Goal: Transaction & Acquisition: Obtain resource

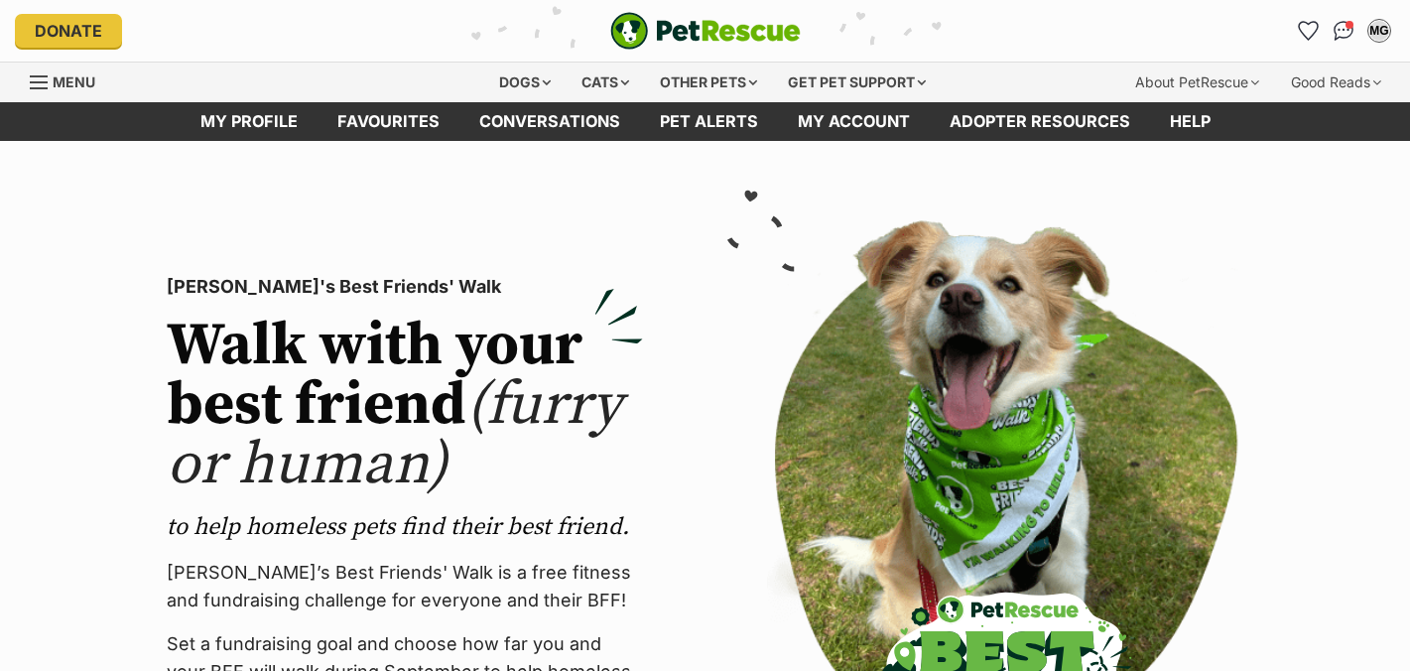
click at [616, 77] on div "Cats" at bounding box center [604, 82] width 75 height 40
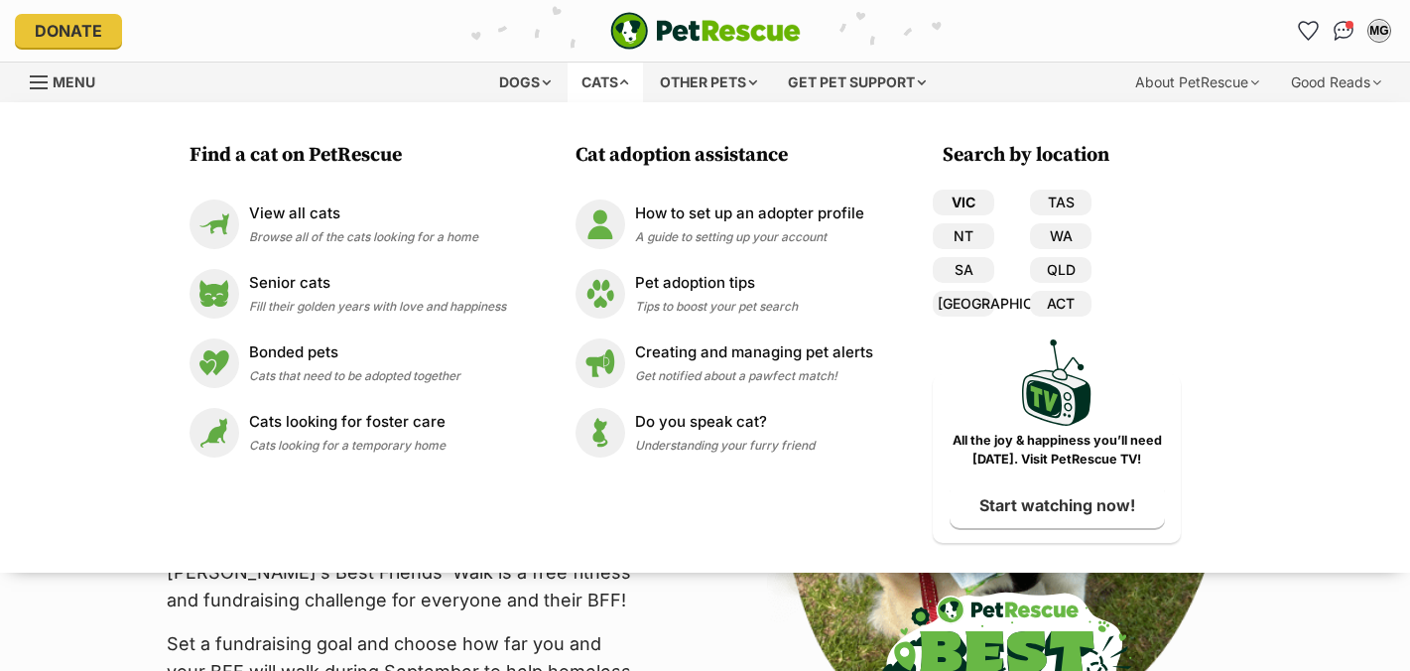
click at [966, 209] on link "VIC" at bounding box center [963, 202] width 62 height 26
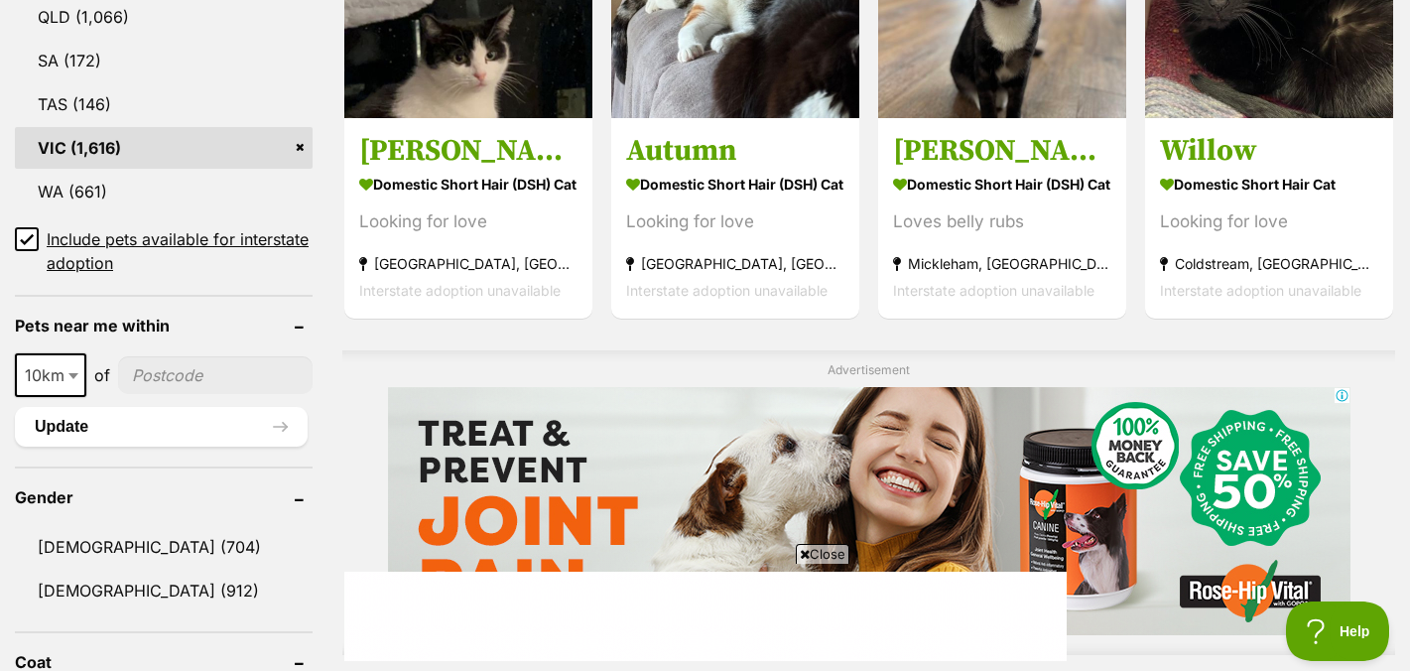
click at [182, 368] on input"] "postcode" at bounding box center [215, 375] width 194 height 38
type input"] "3067"
click at [222, 429] on button "Update" at bounding box center [161, 427] width 293 height 40
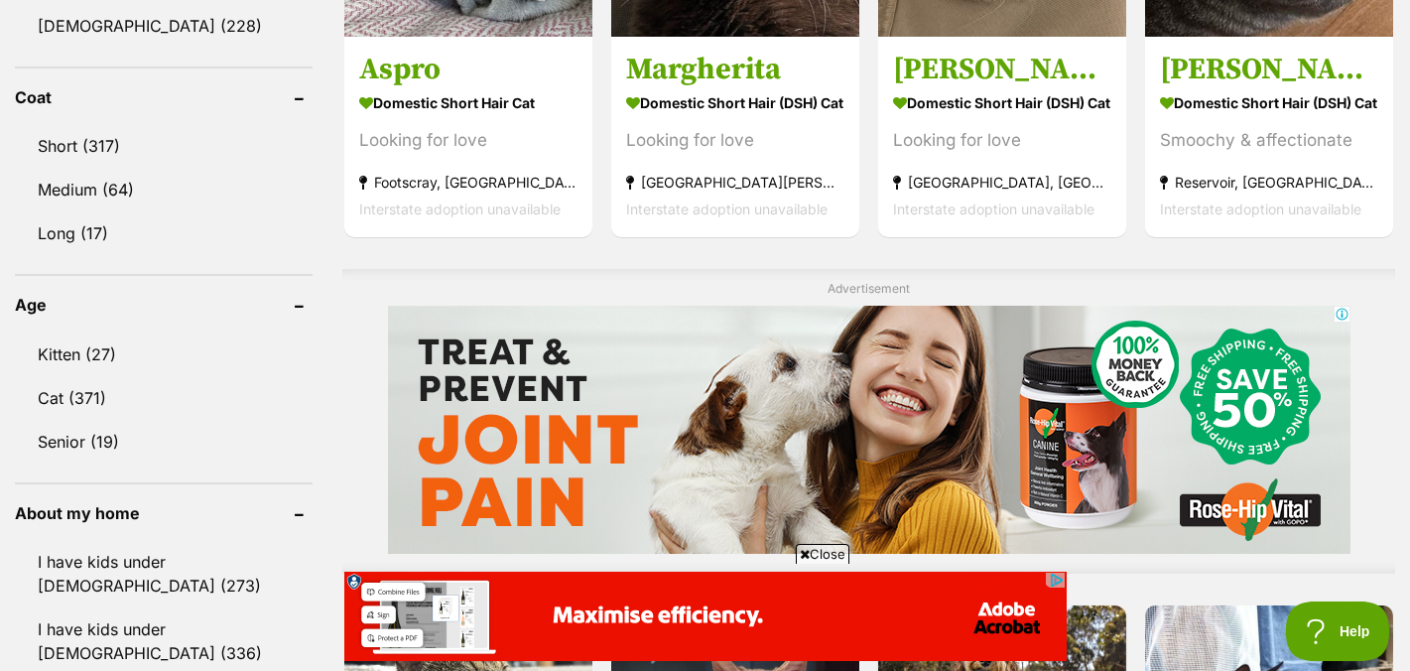
scroll to position [1333, 0]
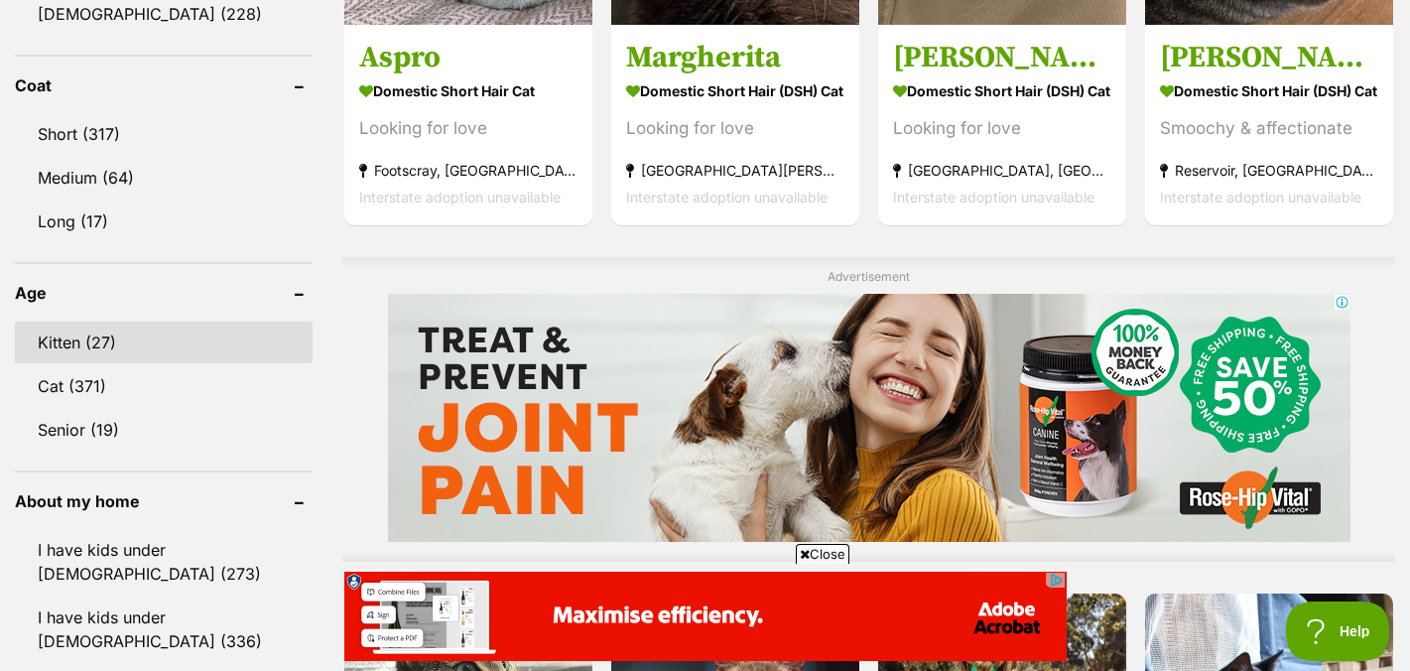
click at [88, 339] on link "Kitten (27)" at bounding box center [164, 342] width 298 height 42
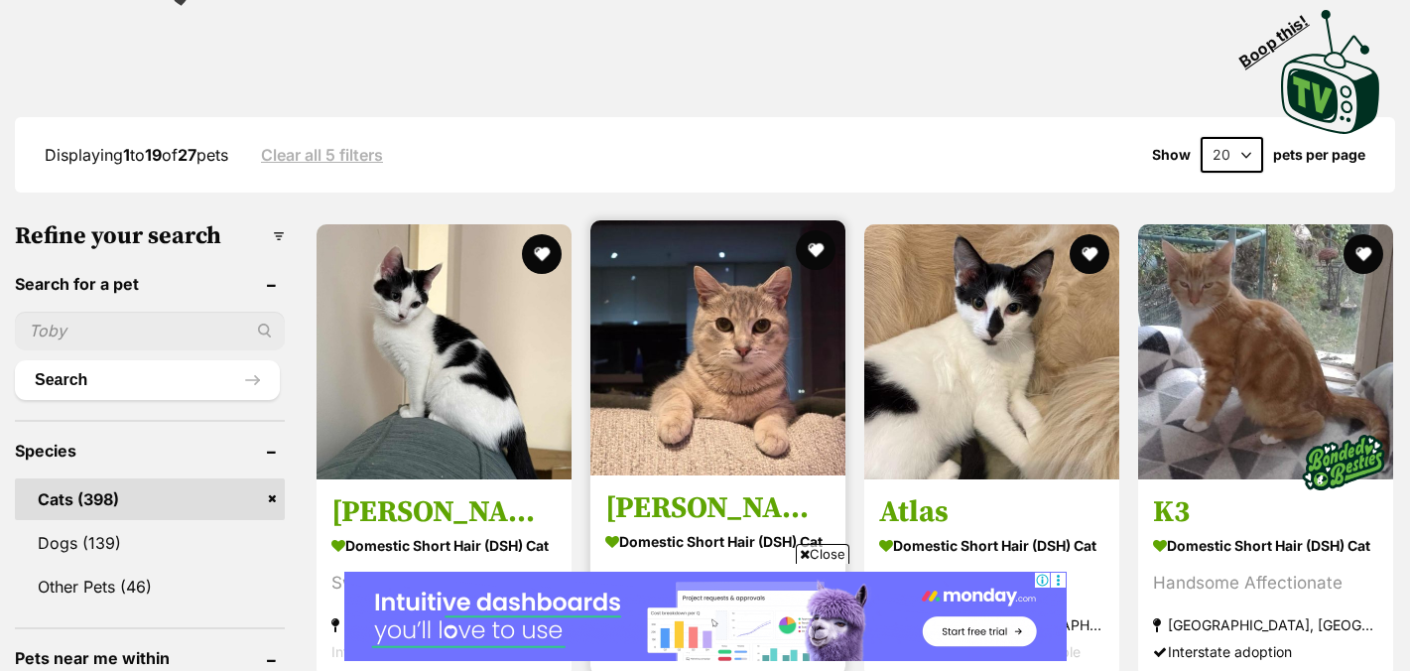
click at [811, 556] on span "Close" at bounding box center [823, 554] width 54 height 20
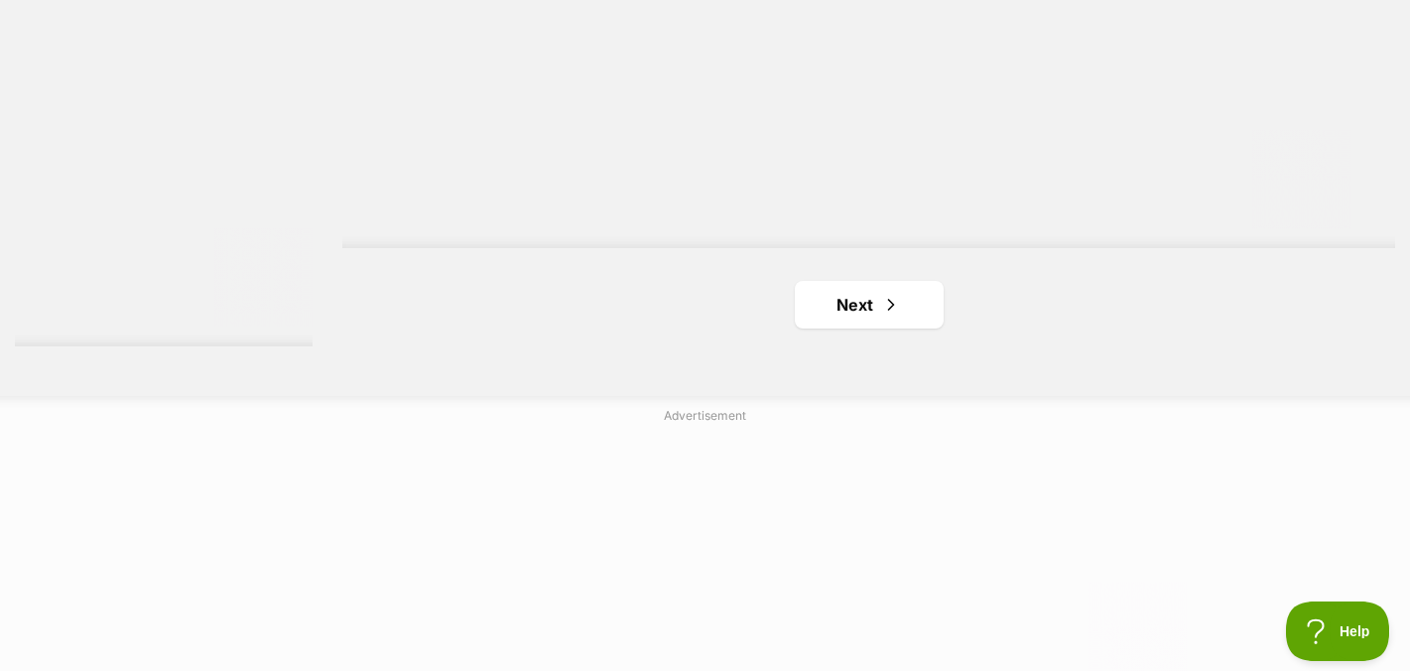
scroll to position [3615, 0]
click at [862, 301] on link "Next" at bounding box center [869, 296] width 149 height 48
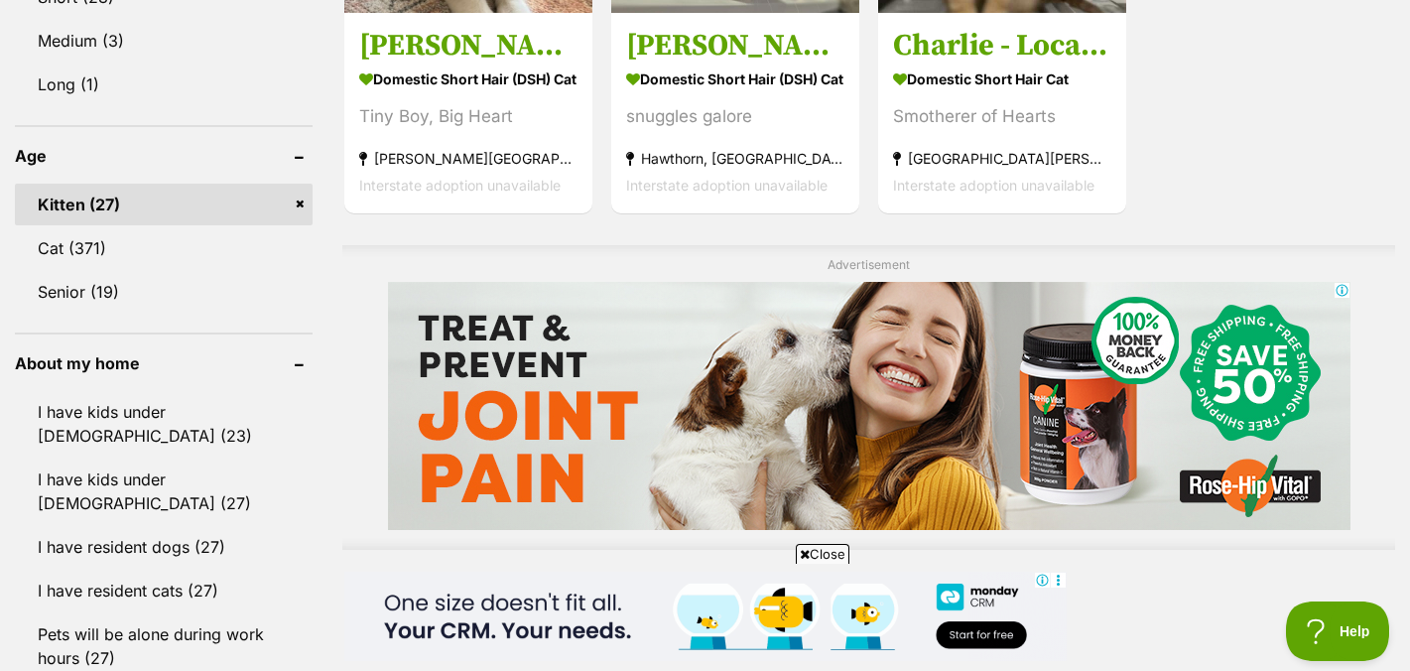
scroll to position [1436, 0]
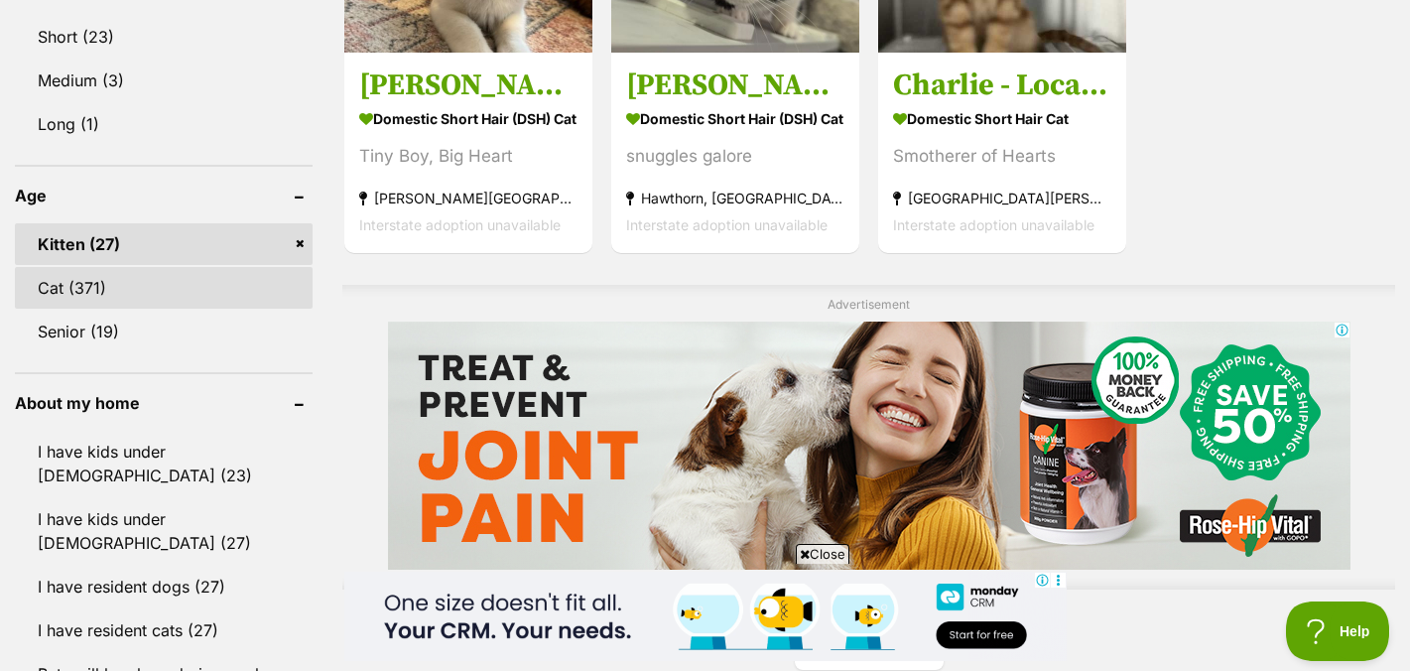
click at [98, 281] on link "Cat (371)" at bounding box center [164, 288] width 298 height 42
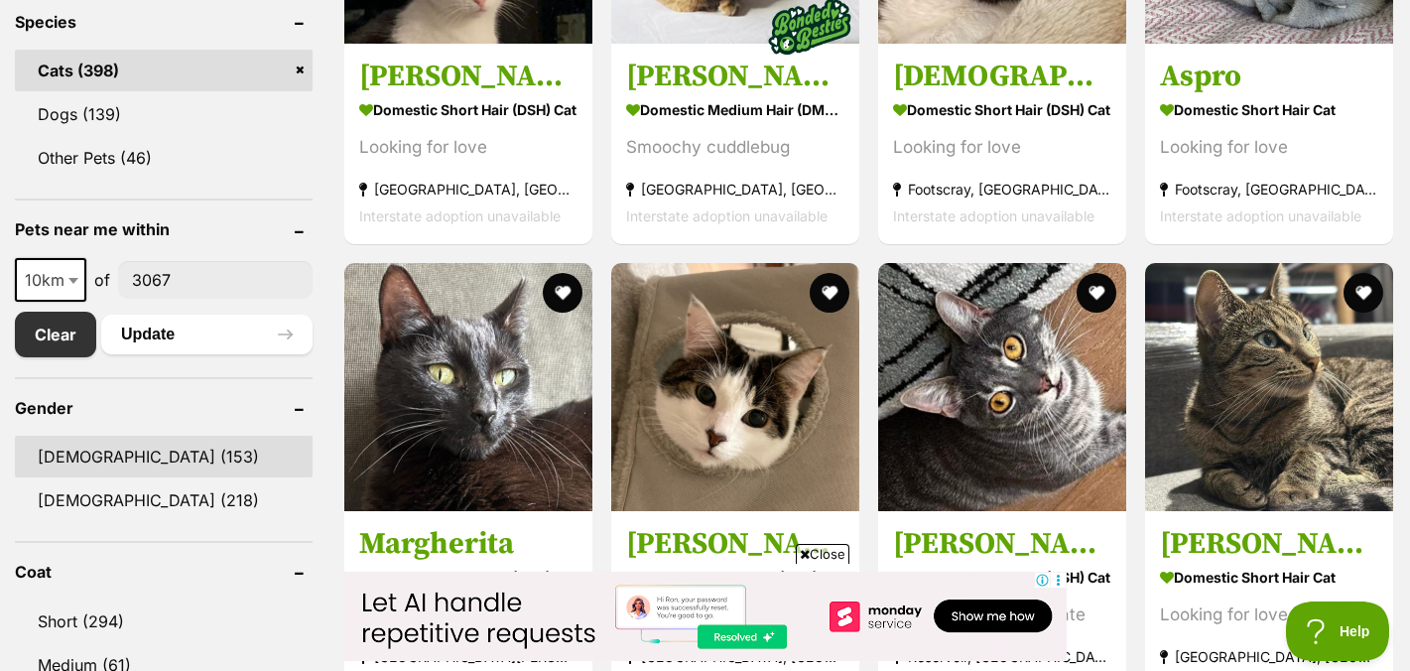
click at [67, 452] on link "Male (153)" at bounding box center [164, 456] width 298 height 42
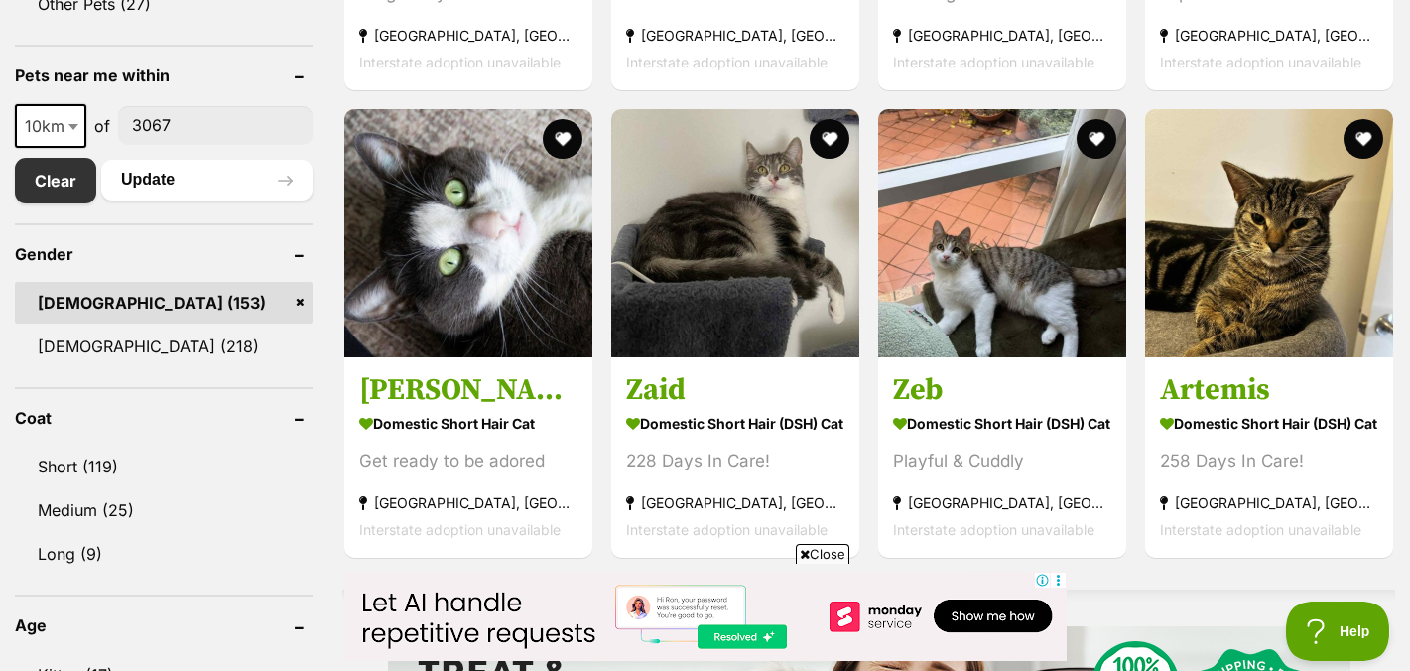
scroll to position [1011, 0]
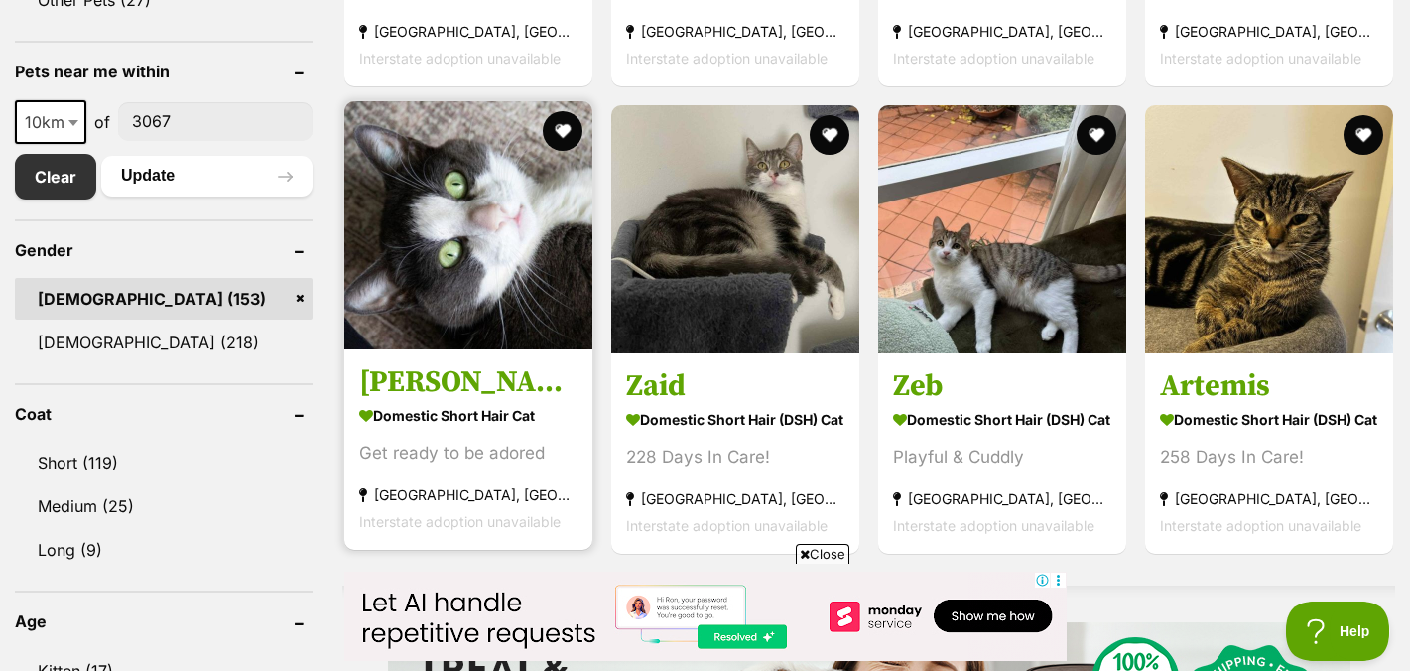
click at [462, 394] on h3 "[PERSON_NAME]" at bounding box center [468, 382] width 218 height 38
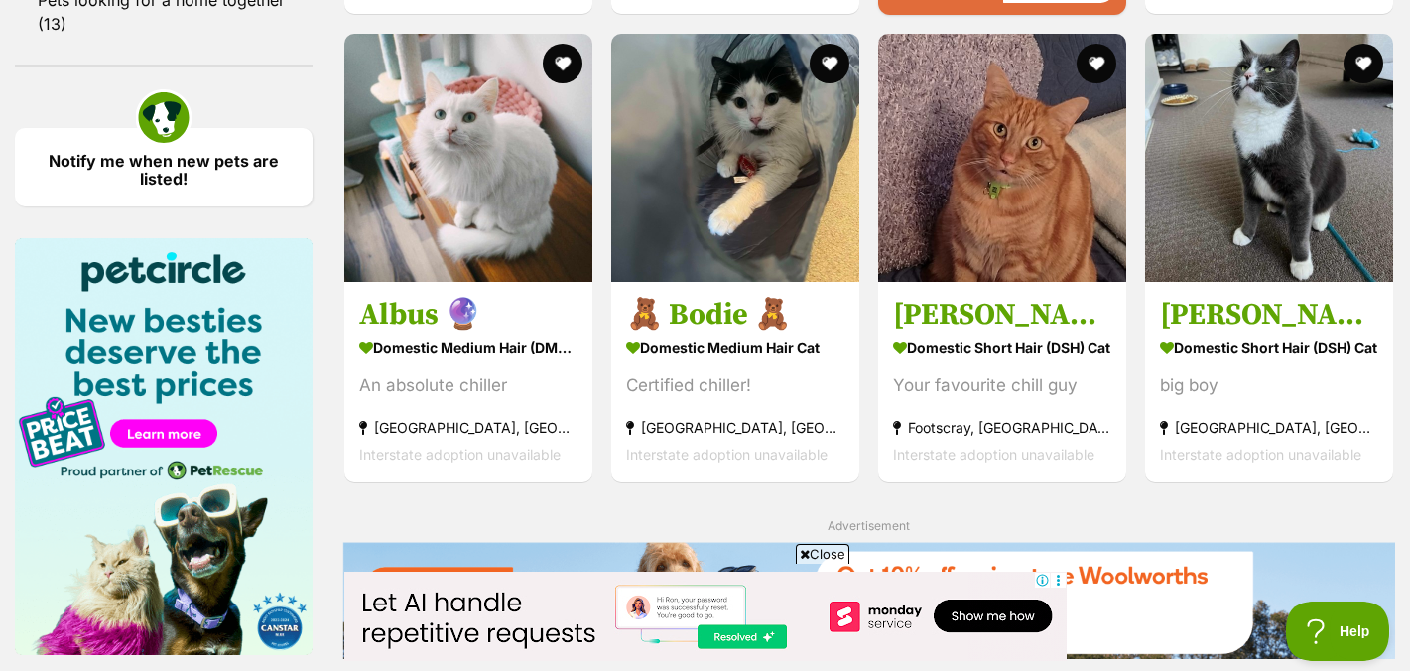
scroll to position [2370, 0]
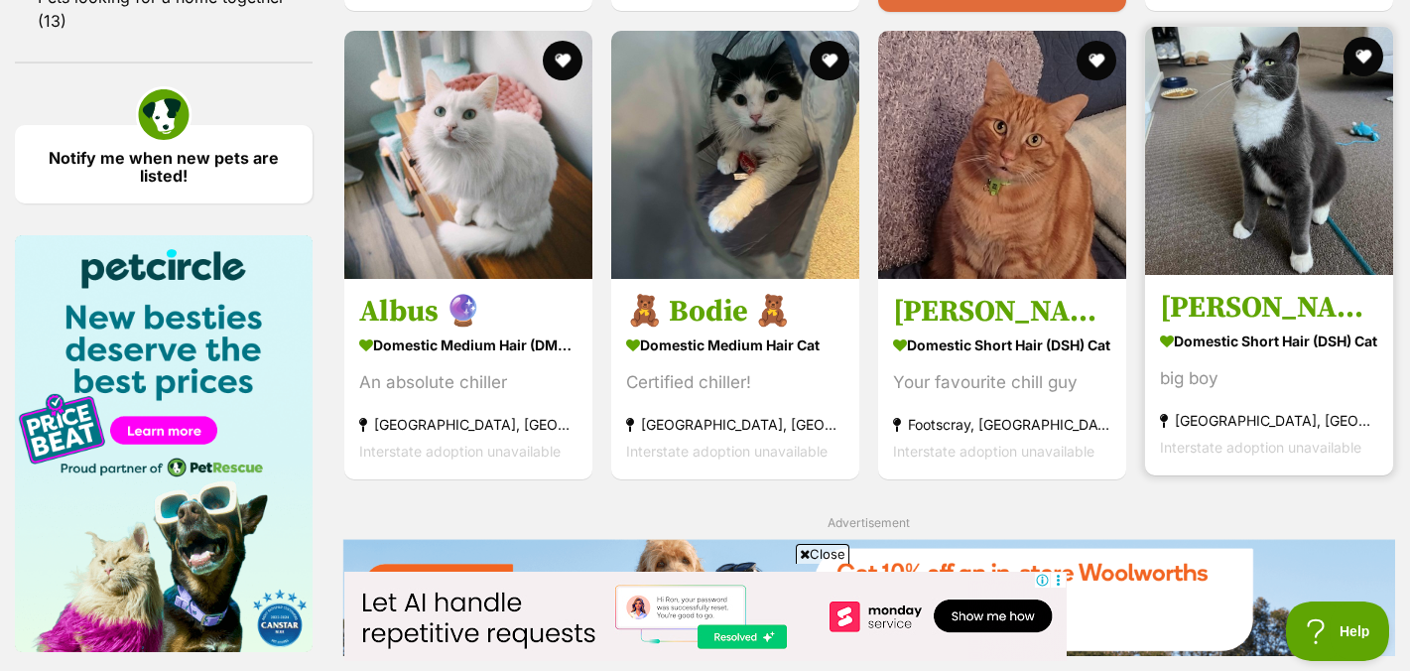
click at [1247, 335] on strong "Domestic Short Hair (DSH) Cat" at bounding box center [1269, 340] width 218 height 29
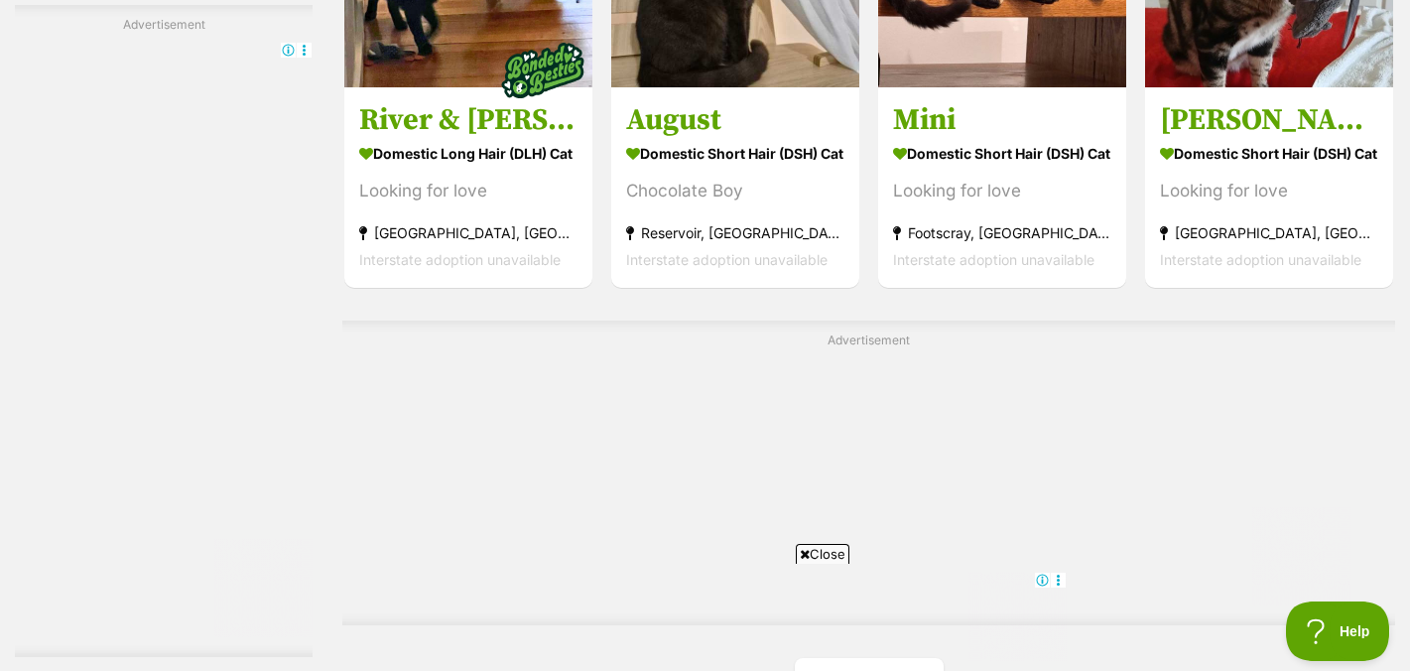
scroll to position [3732, 0]
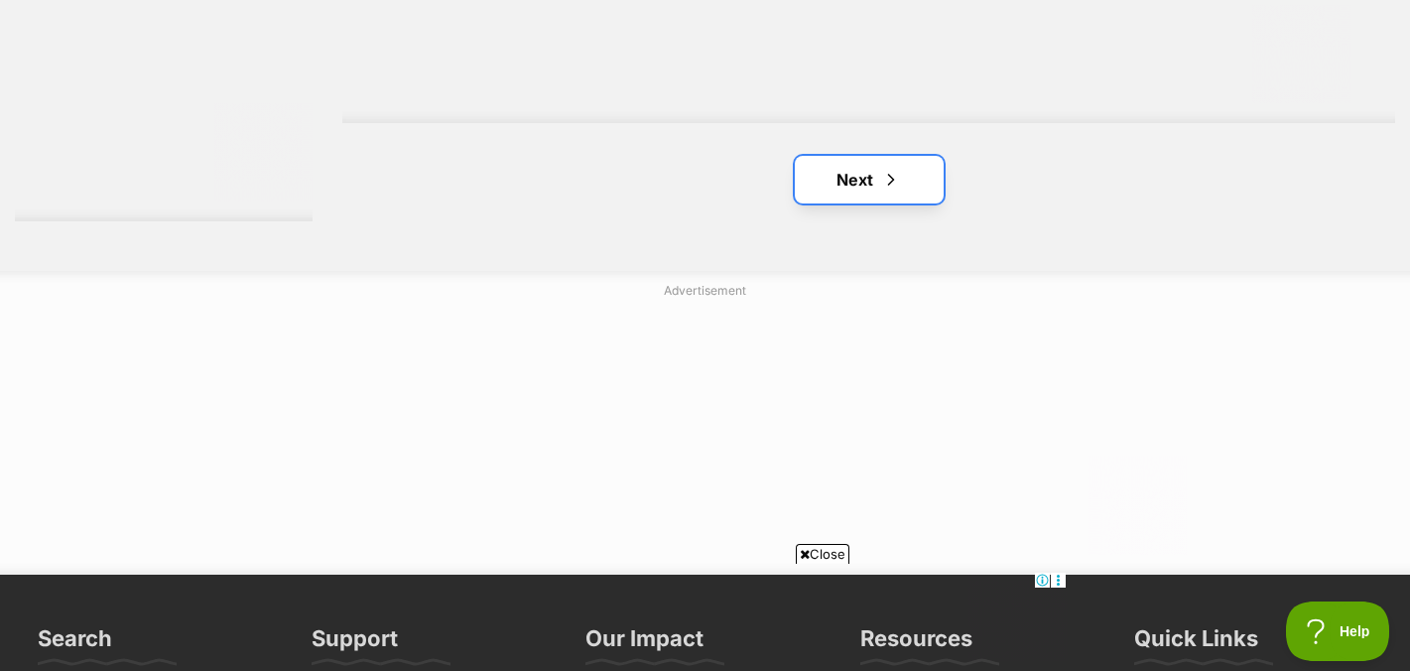
click at [856, 188] on link "Next" at bounding box center [869, 180] width 149 height 48
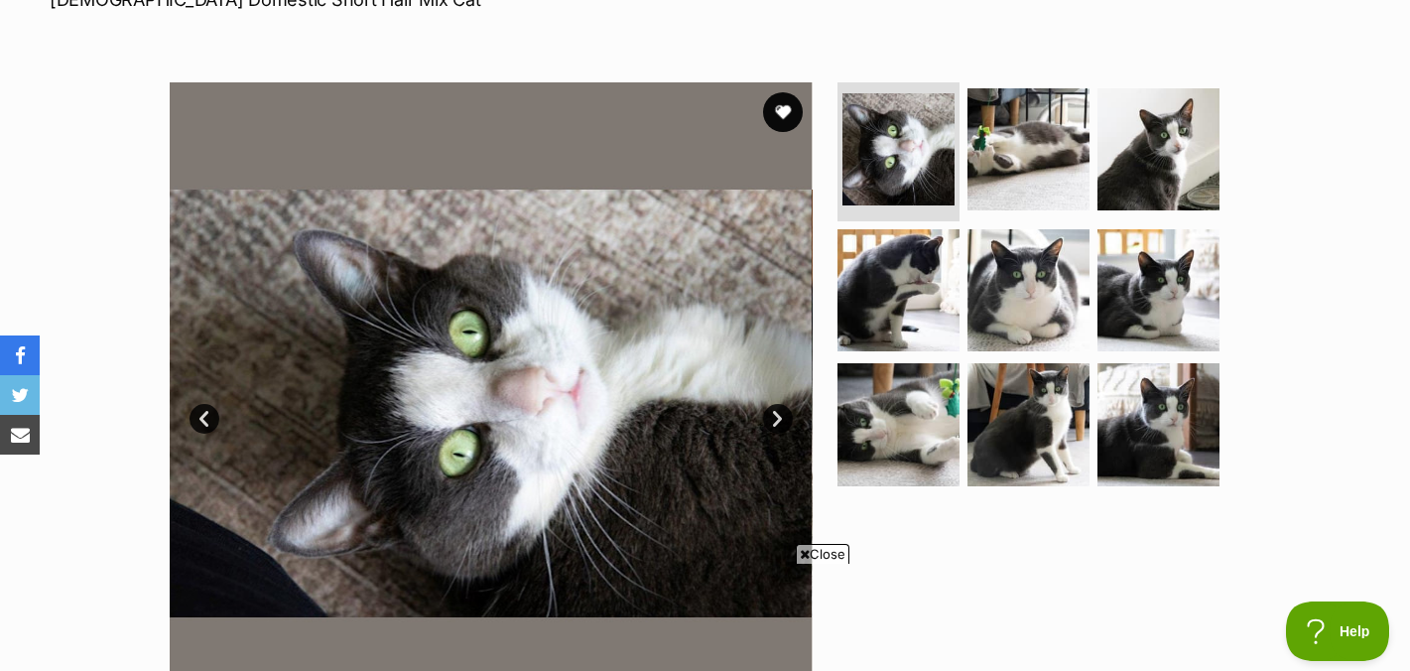
scroll to position [385, 0]
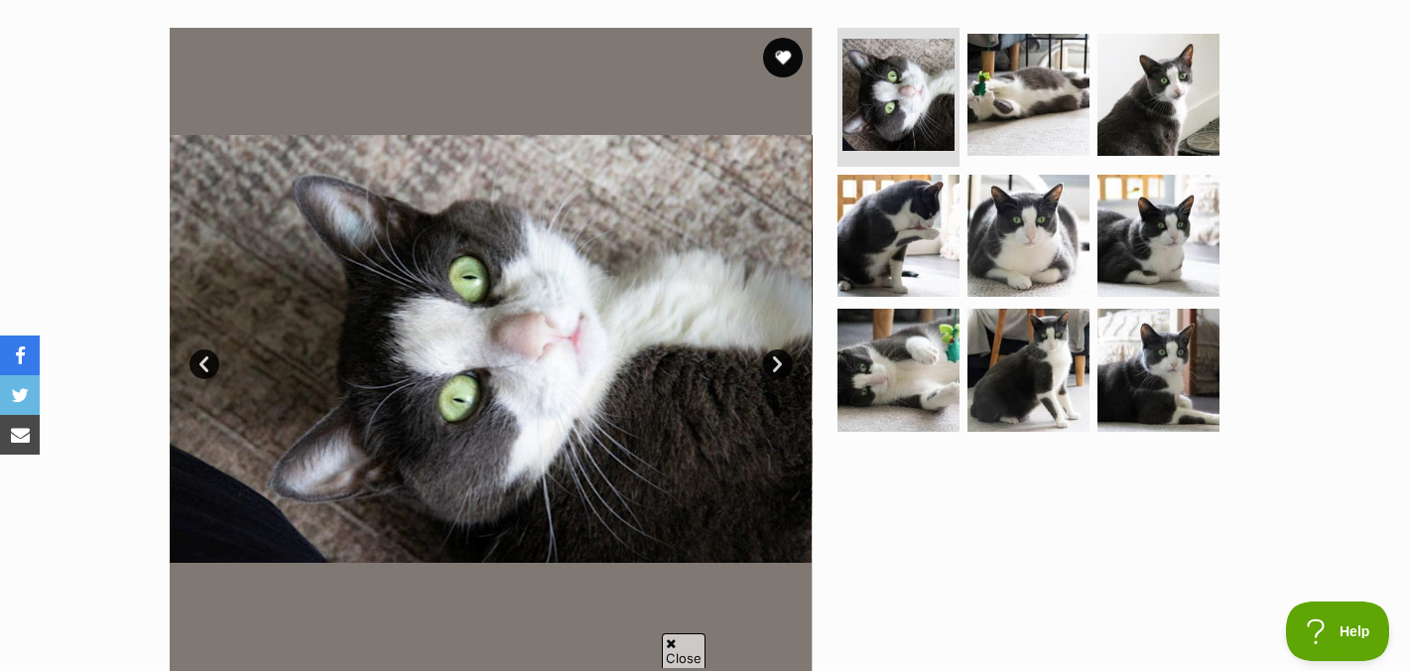
click at [779, 372] on link "Next" at bounding box center [778, 364] width 30 height 30
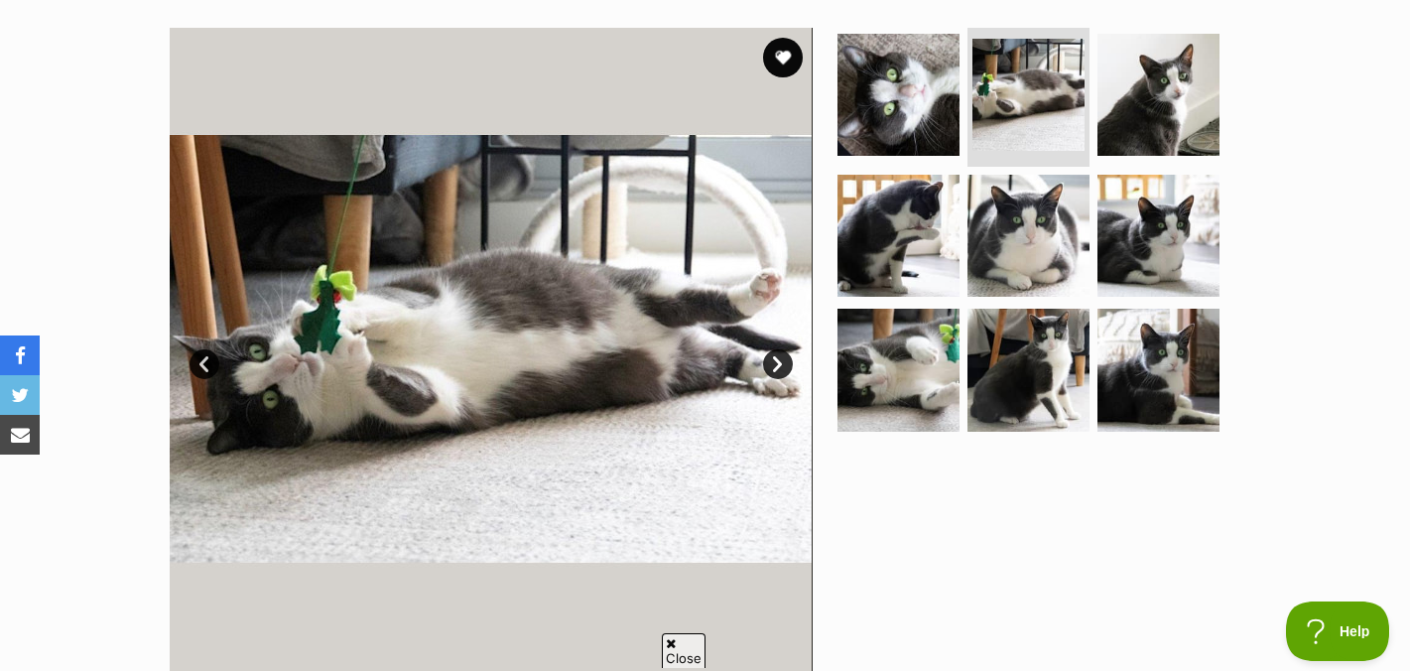
scroll to position [0, 0]
click at [779, 372] on link "Next" at bounding box center [778, 364] width 30 height 30
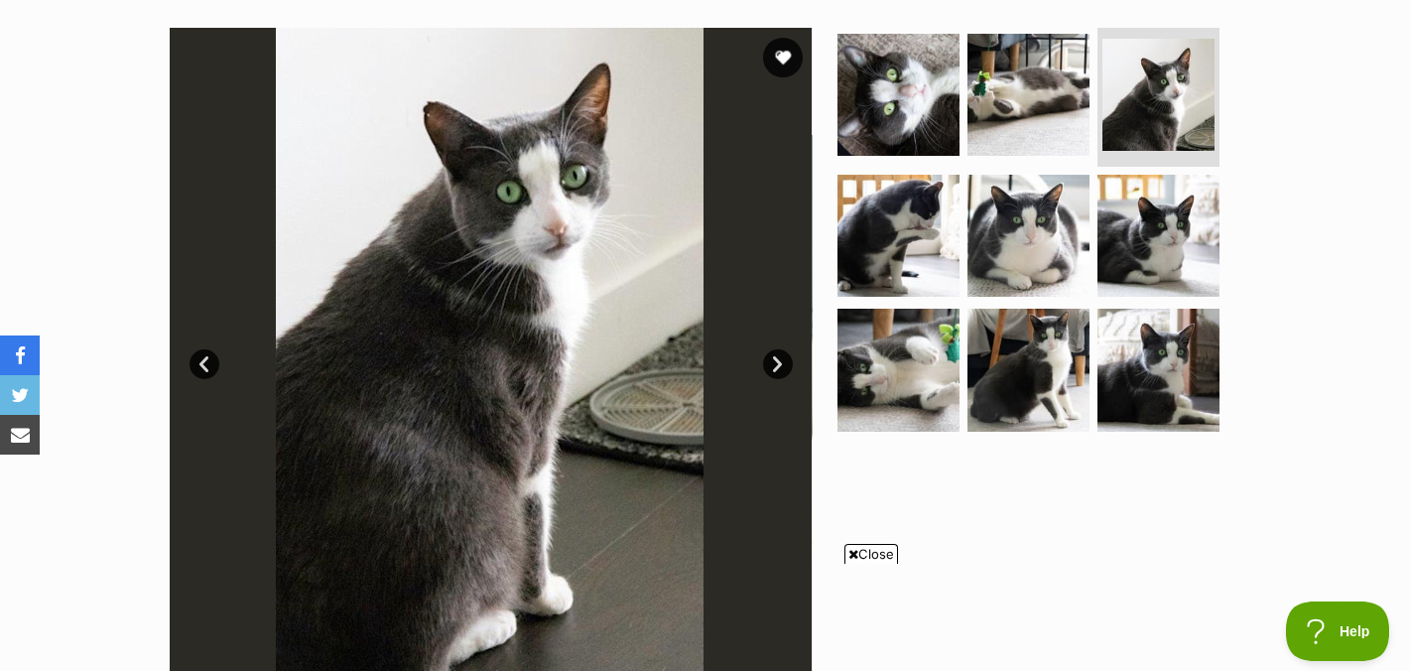
click at [779, 370] on link "Next" at bounding box center [778, 364] width 30 height 30
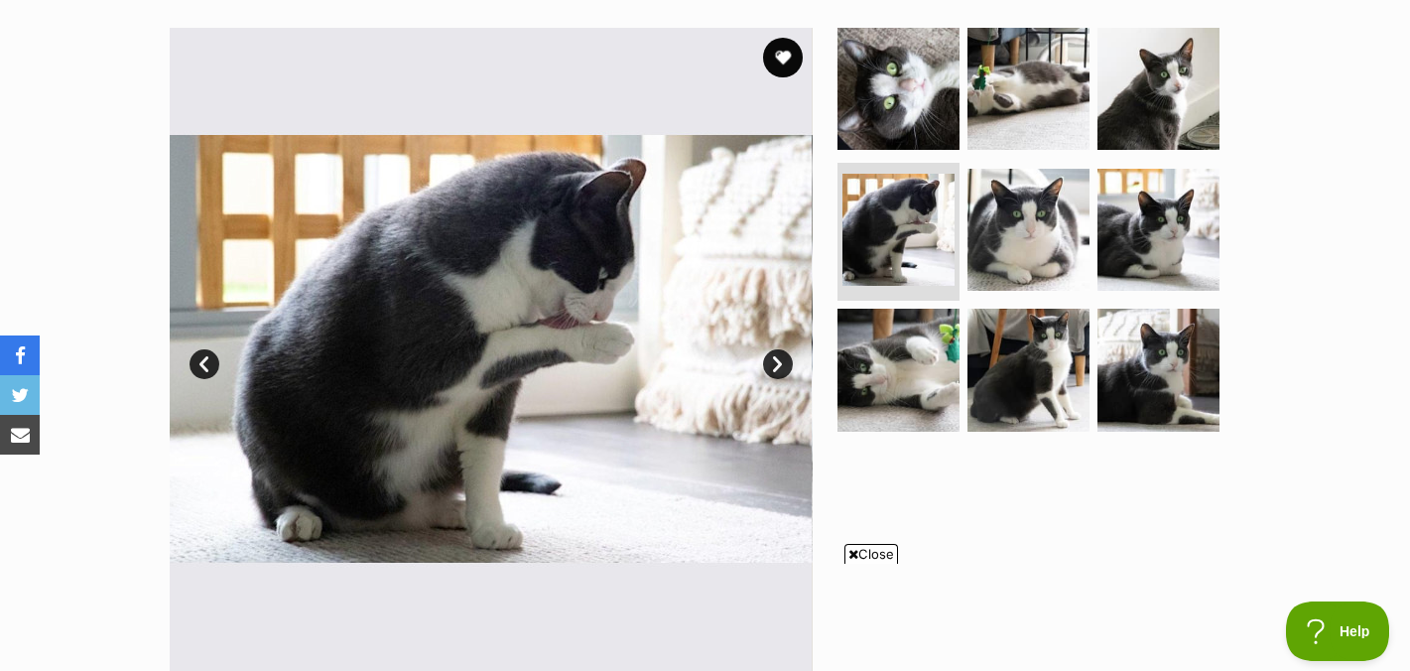
click at [778, 370] on link "Next" at bounding box center [778, 364] width 30 height 30
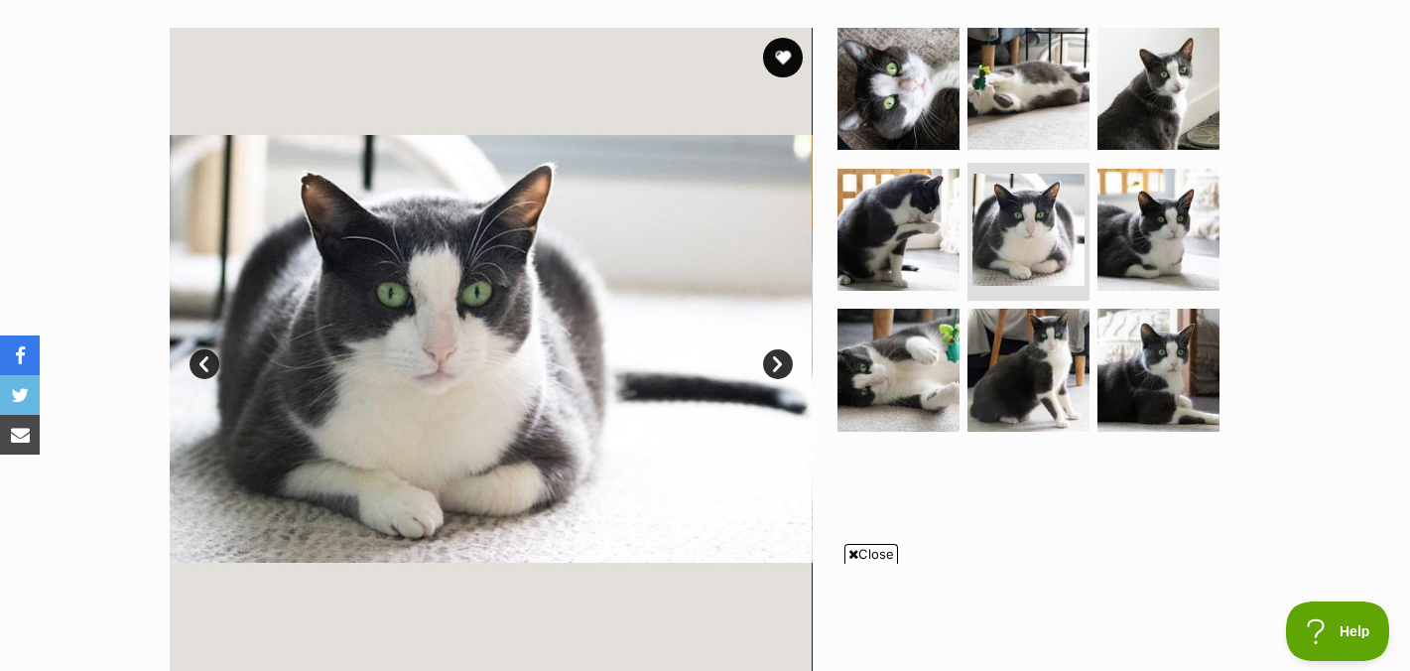
click at [778, 367] on link "Next" at bounding box center [778, 364] width 30 height 30
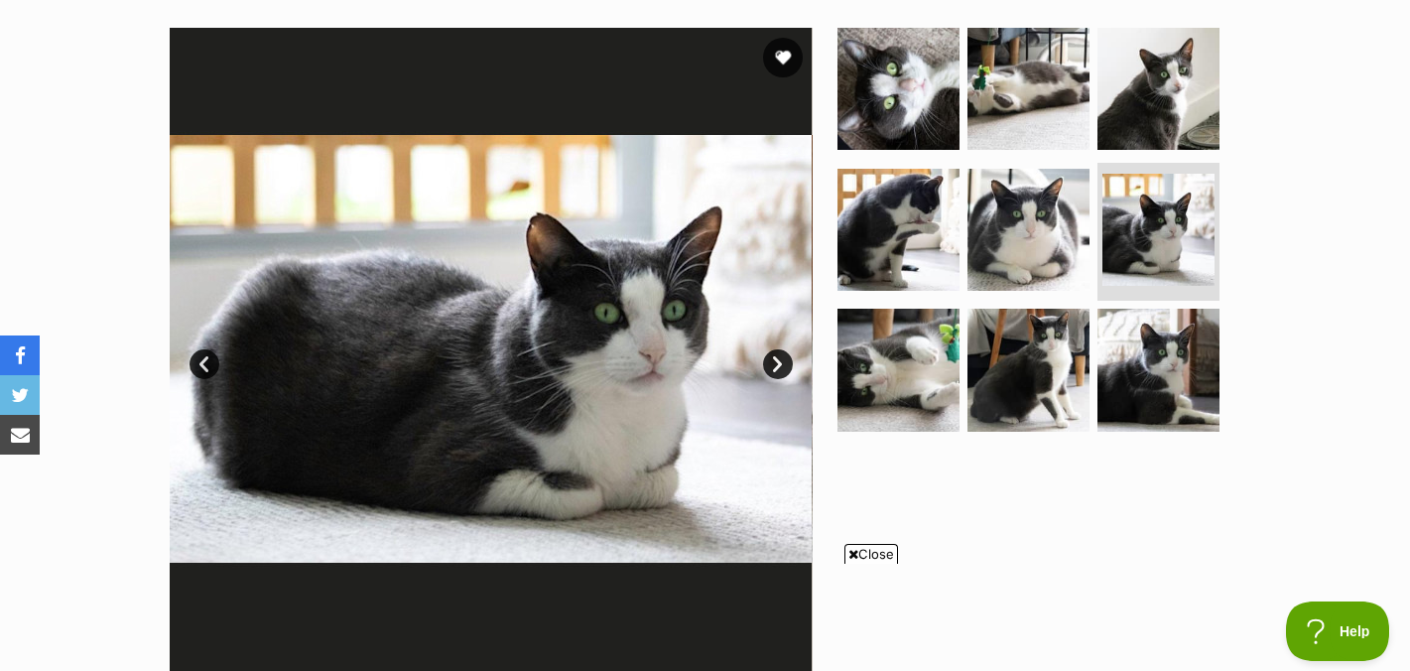
click at [778, 367] on link "Next" at bounding box center [778, 364] width 30 height 30
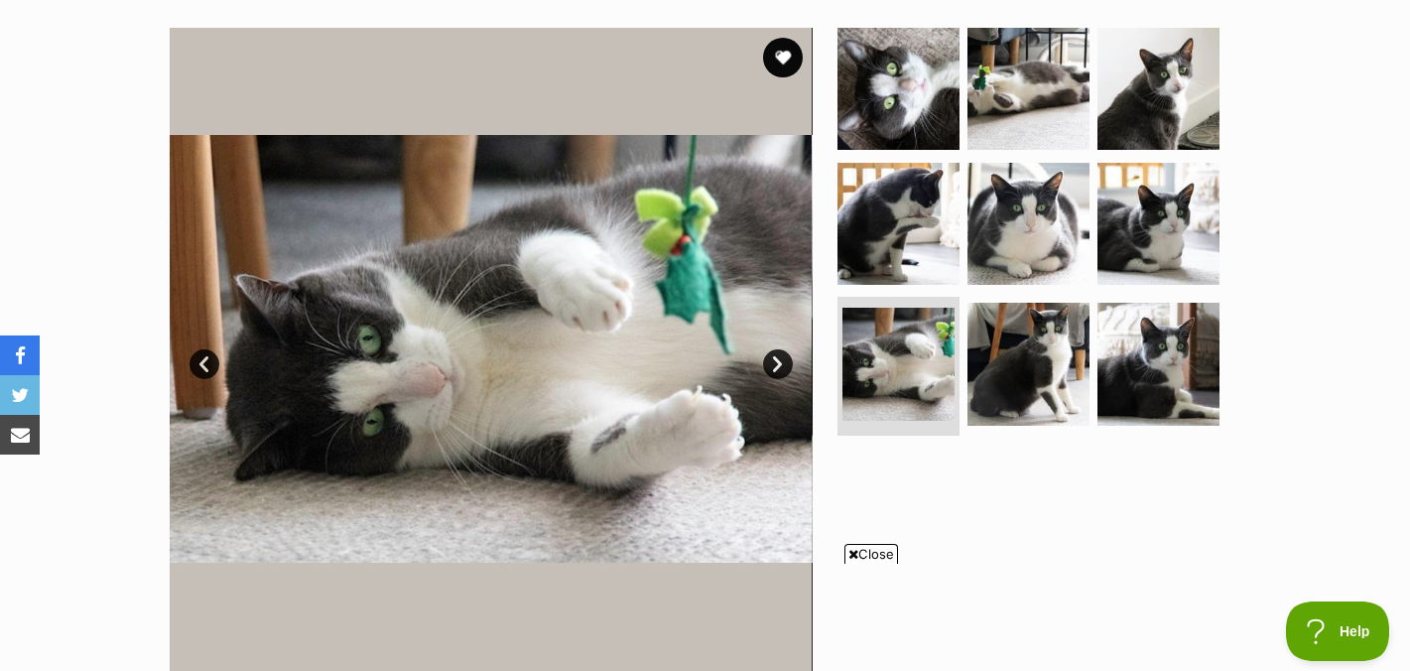
click at [778, 367] on link "Next" at bounding box center [778, 364] width 30 height 30
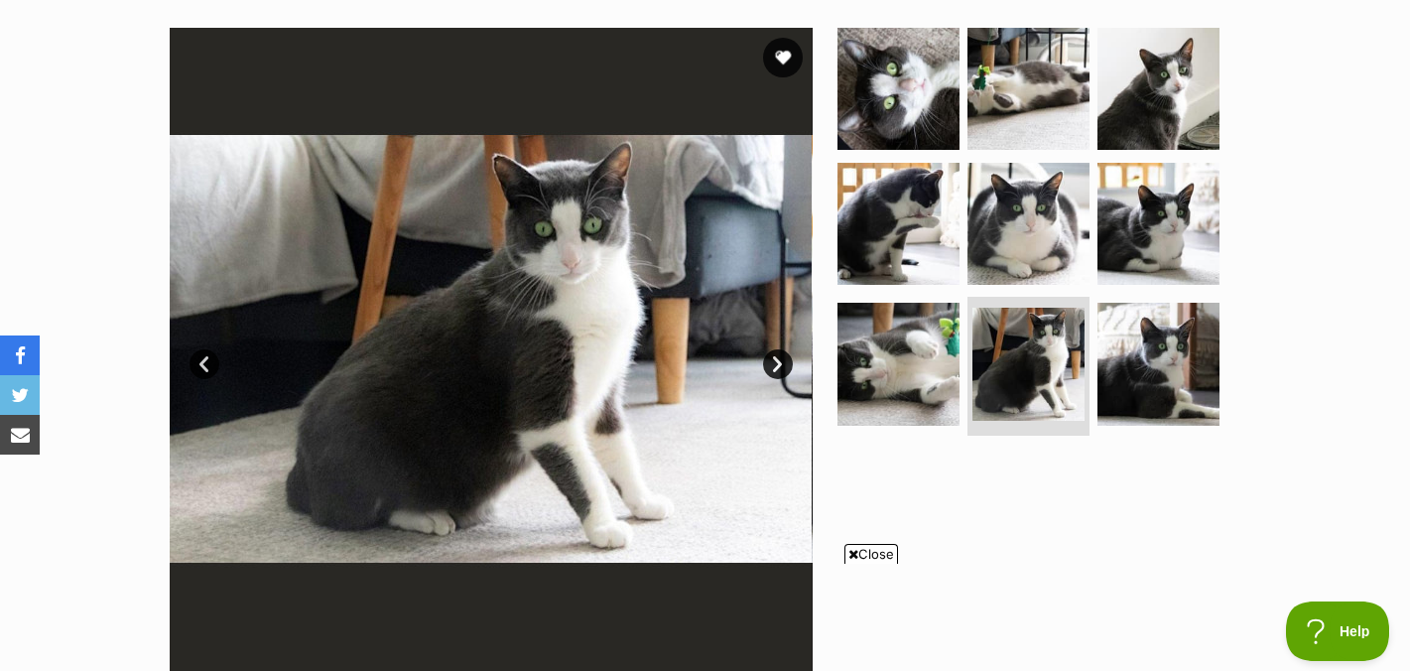
click at [778, 367] on link "Next" at bounding box center [778, 364] width 30 height 30
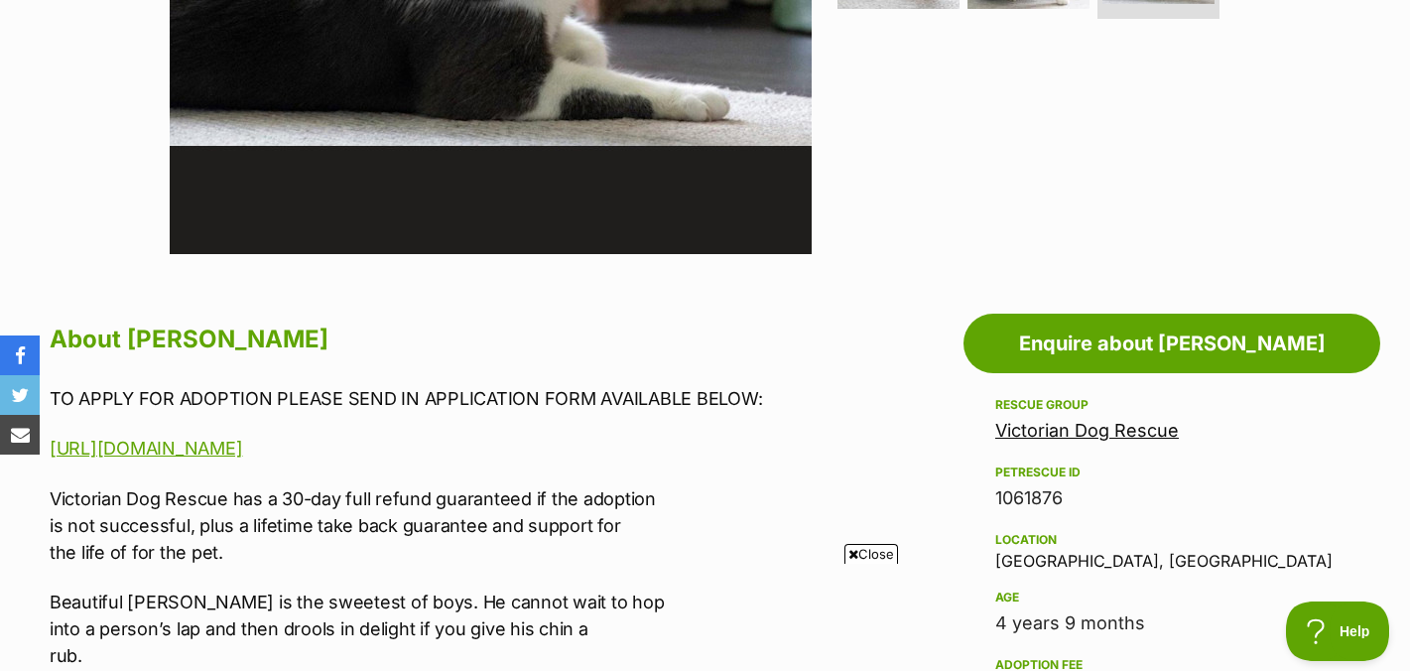
scroll to position [929, 0]
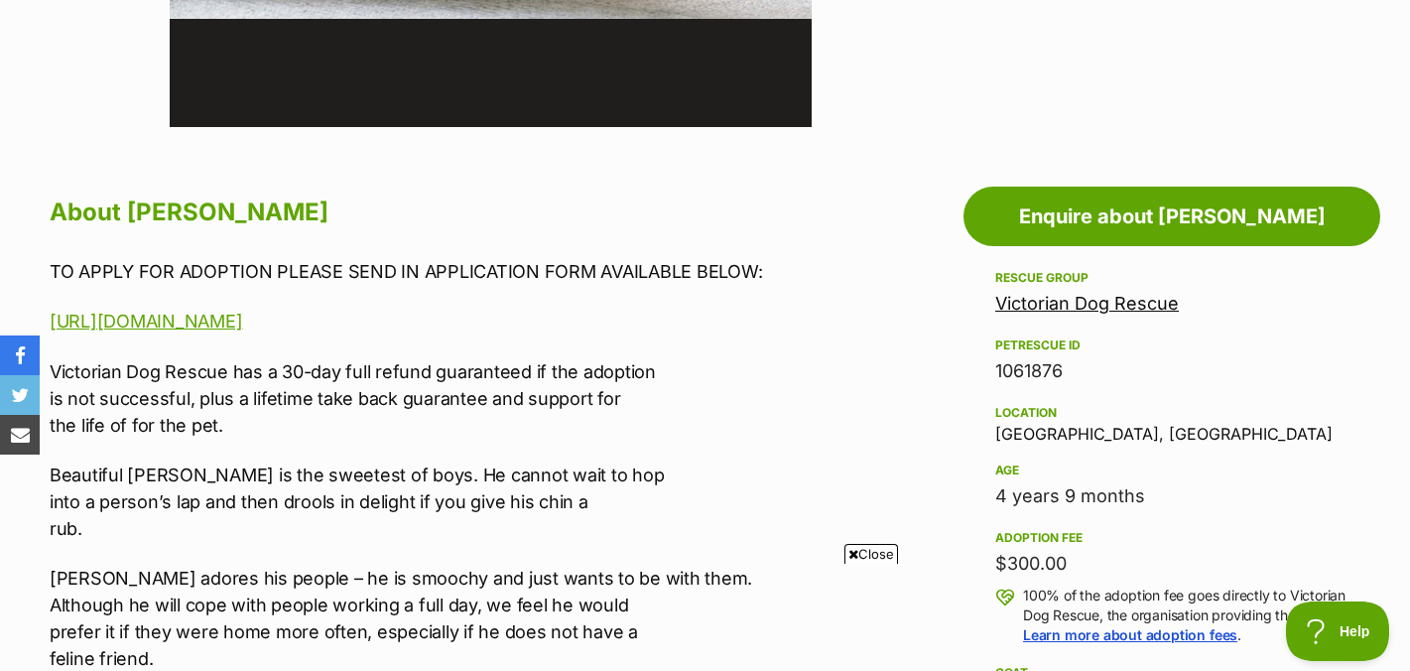
click at [863, 550] on span "Close" at bounding box center [871, 554] width 54 height 20
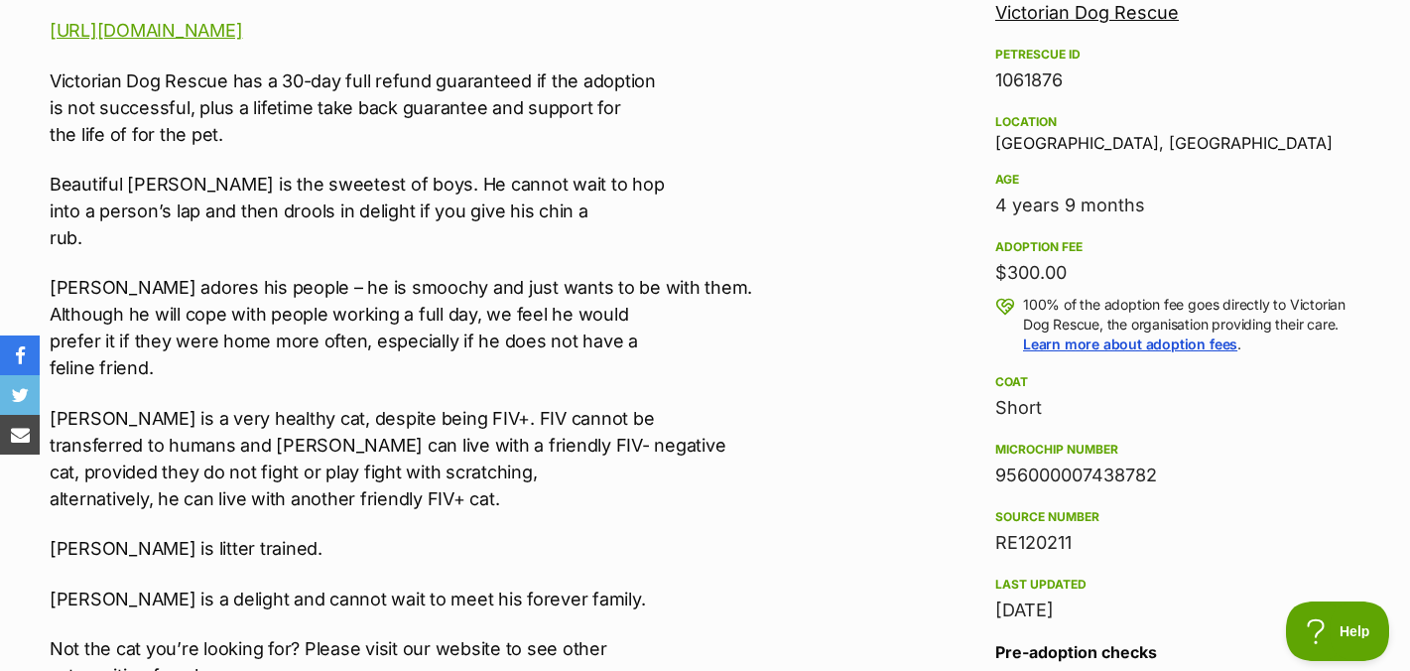
scroll to position [1221, 0]
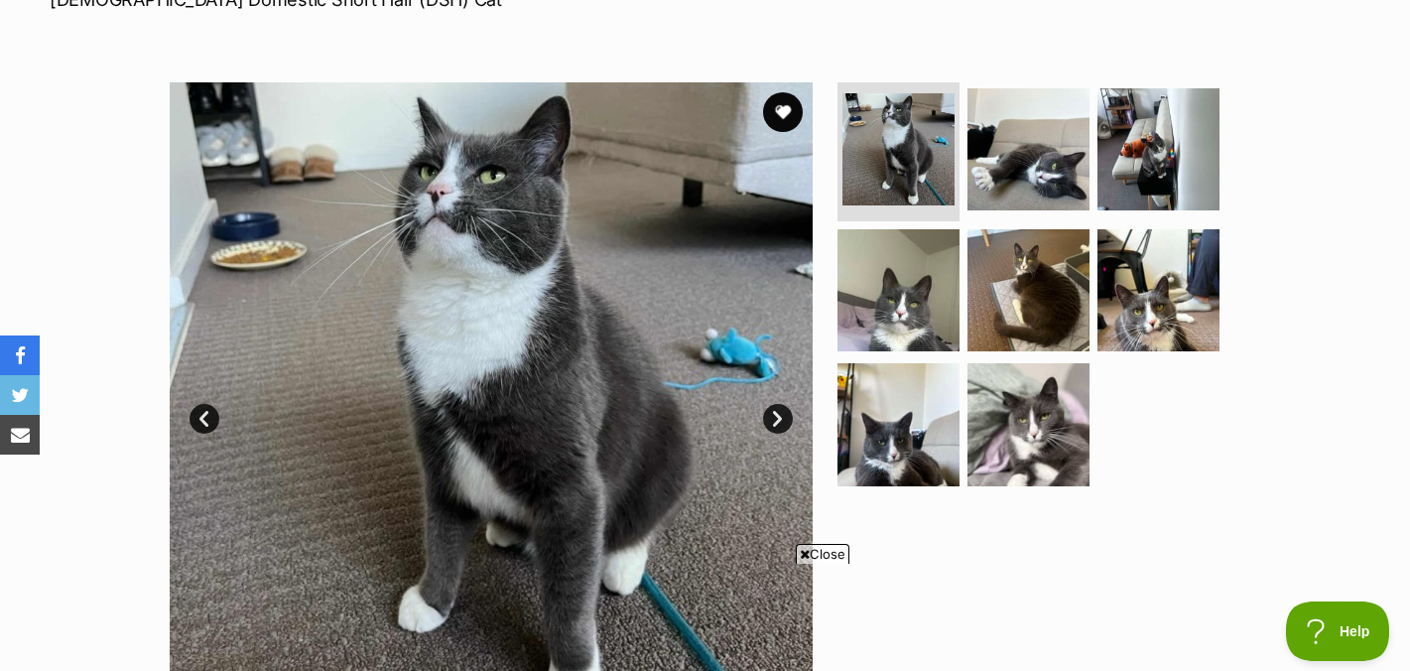
click at [777, 421] on link "Next" at bounding box center [778, 419] width 30 height 30
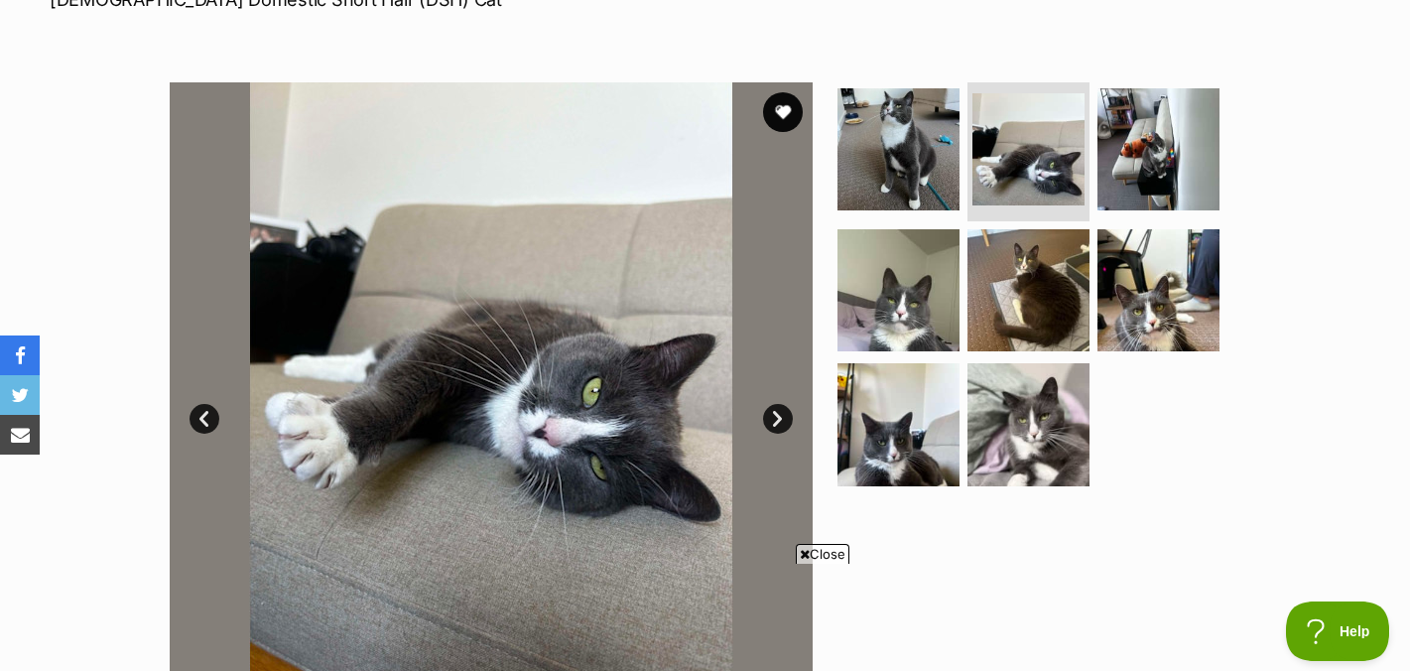
click at [777, 421] on link "Next" at bounding box center [778, 419] width 30 height 30
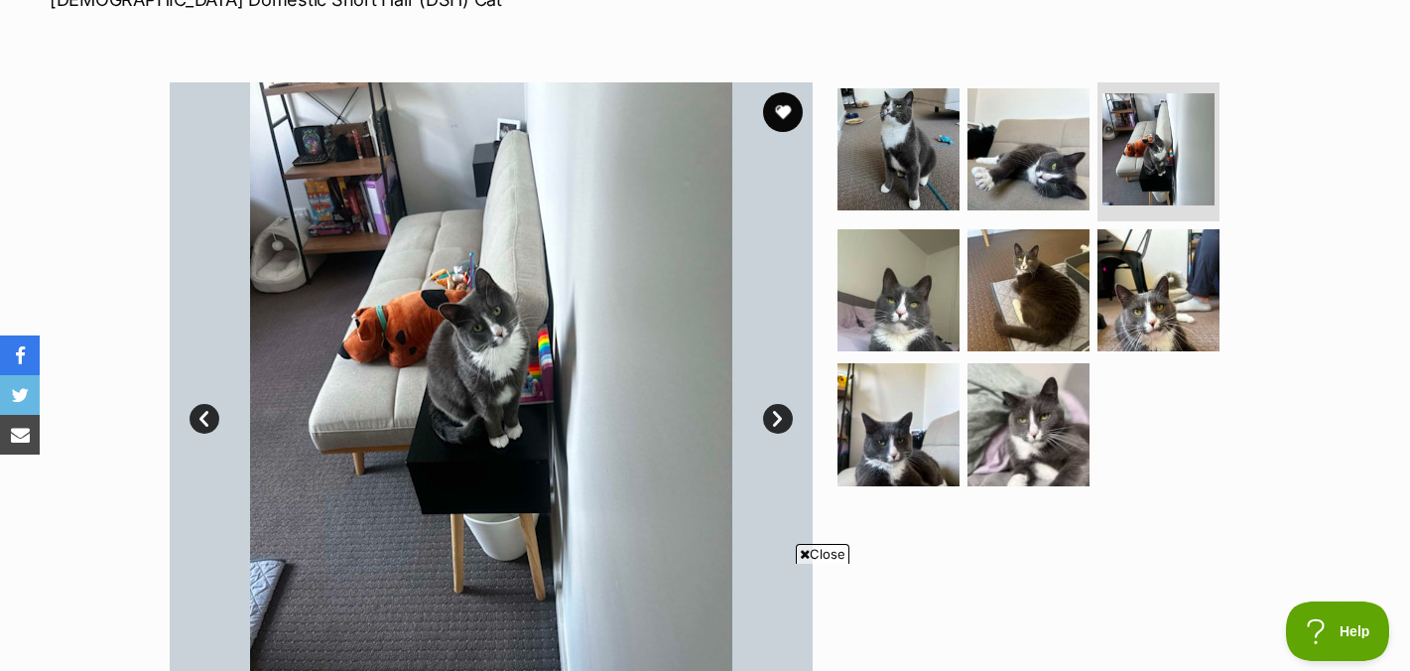
click at [777, 421] on link "Next" at bounding box center [778, 419] width 30 height 30
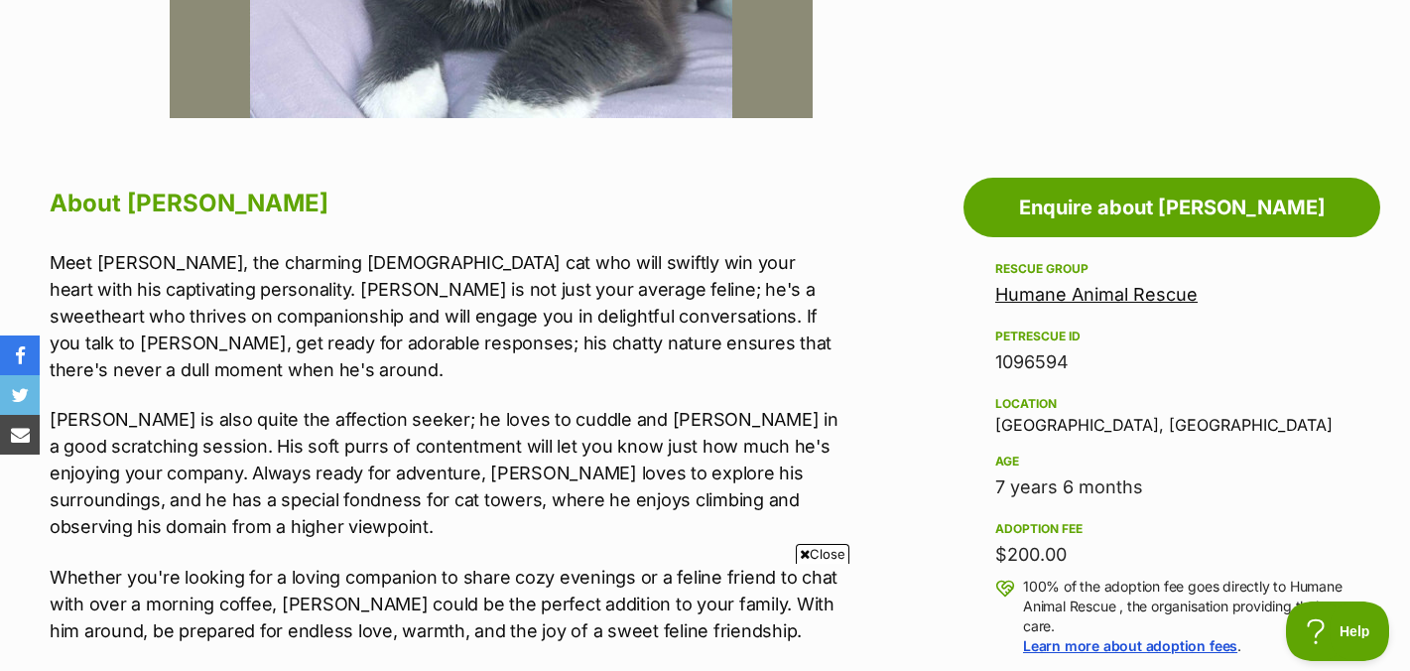
scroll to position [942, 0]
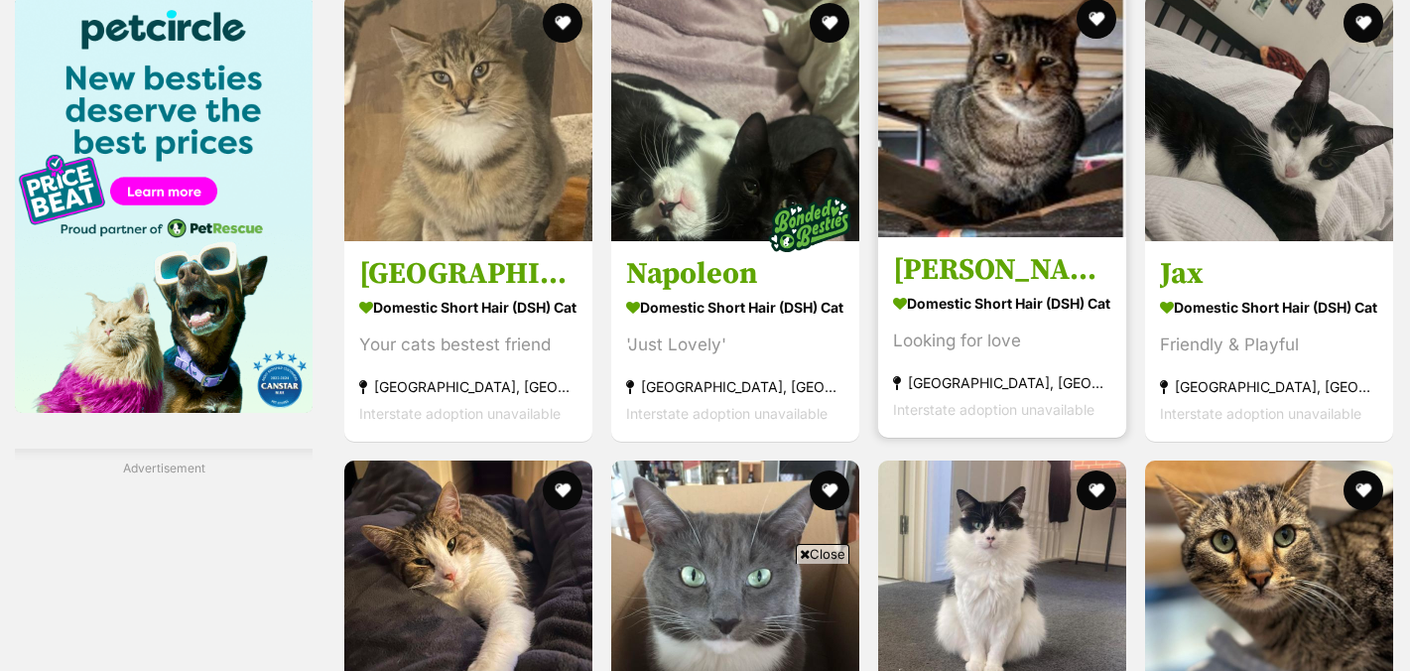
click at [914, 277] on h3 "Seth" at bounding box center [1002, 270] width 218 height 38
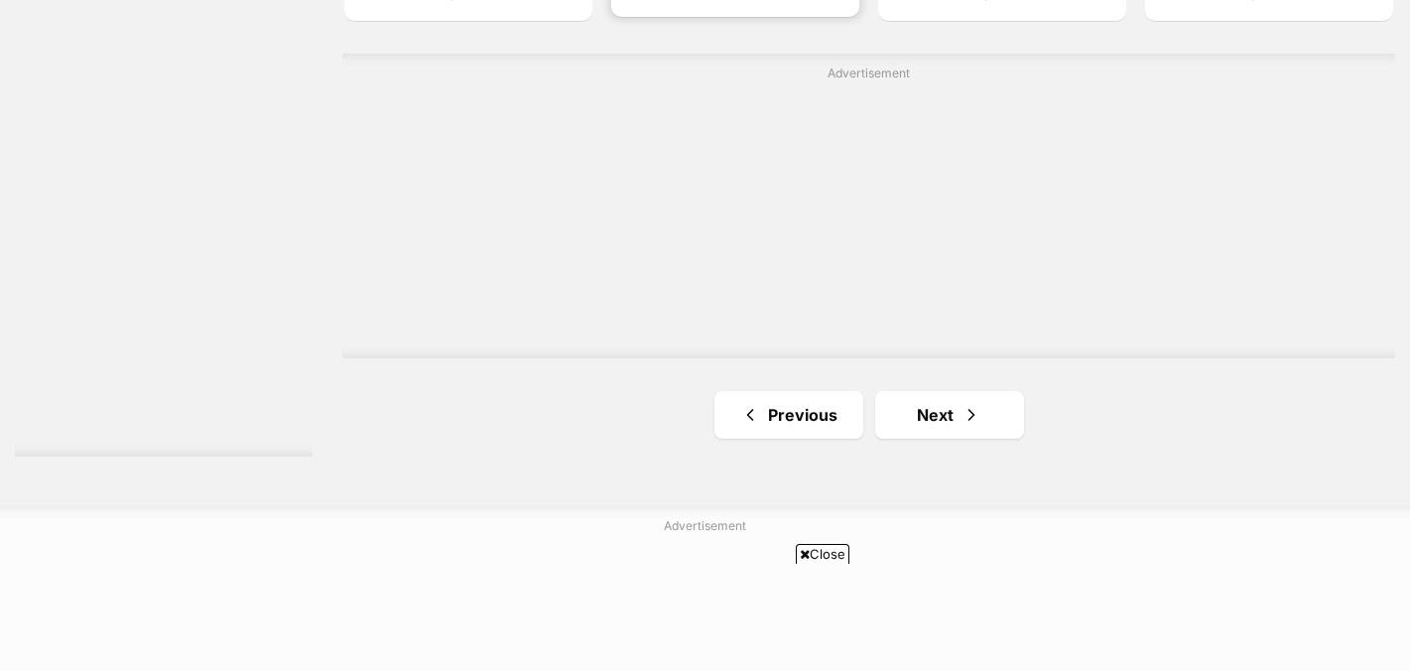
scroll to position [3116, 0]
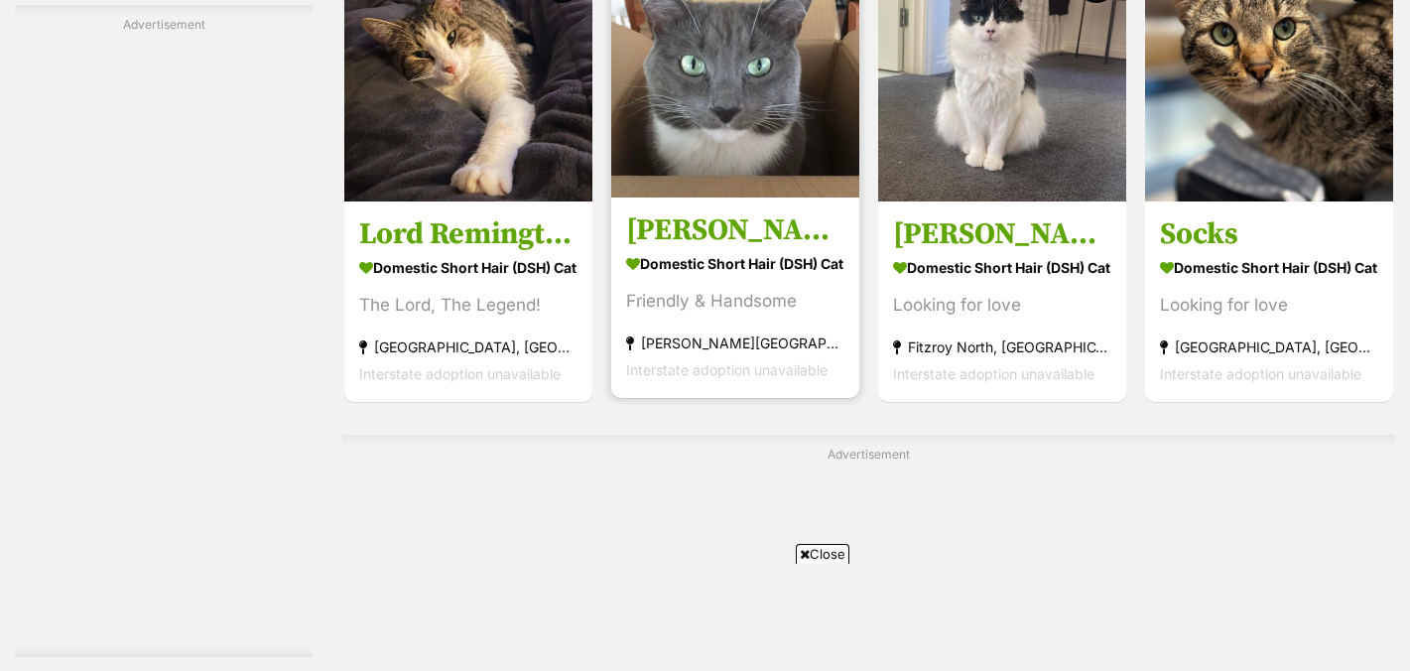
click at [669, 234] on h3 "Milo" at bounding box center [735, 231] width 218 height 38
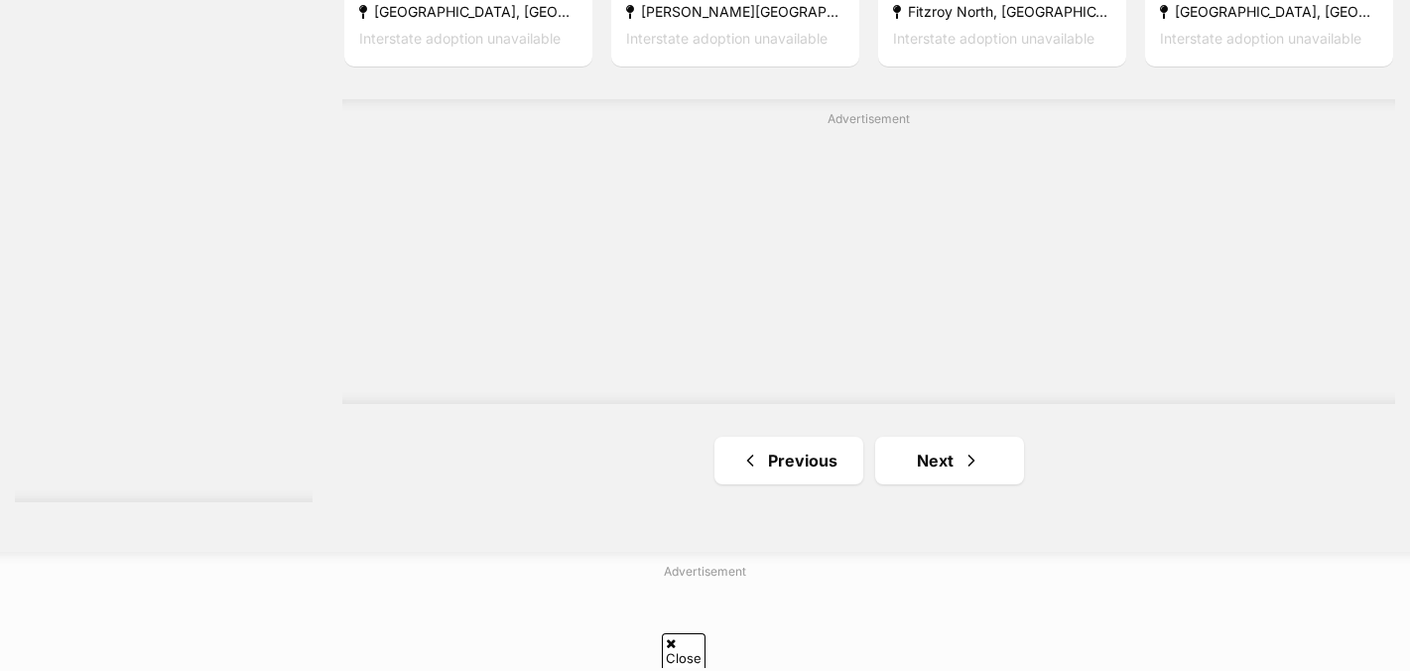
scroll to position [3479, 0]
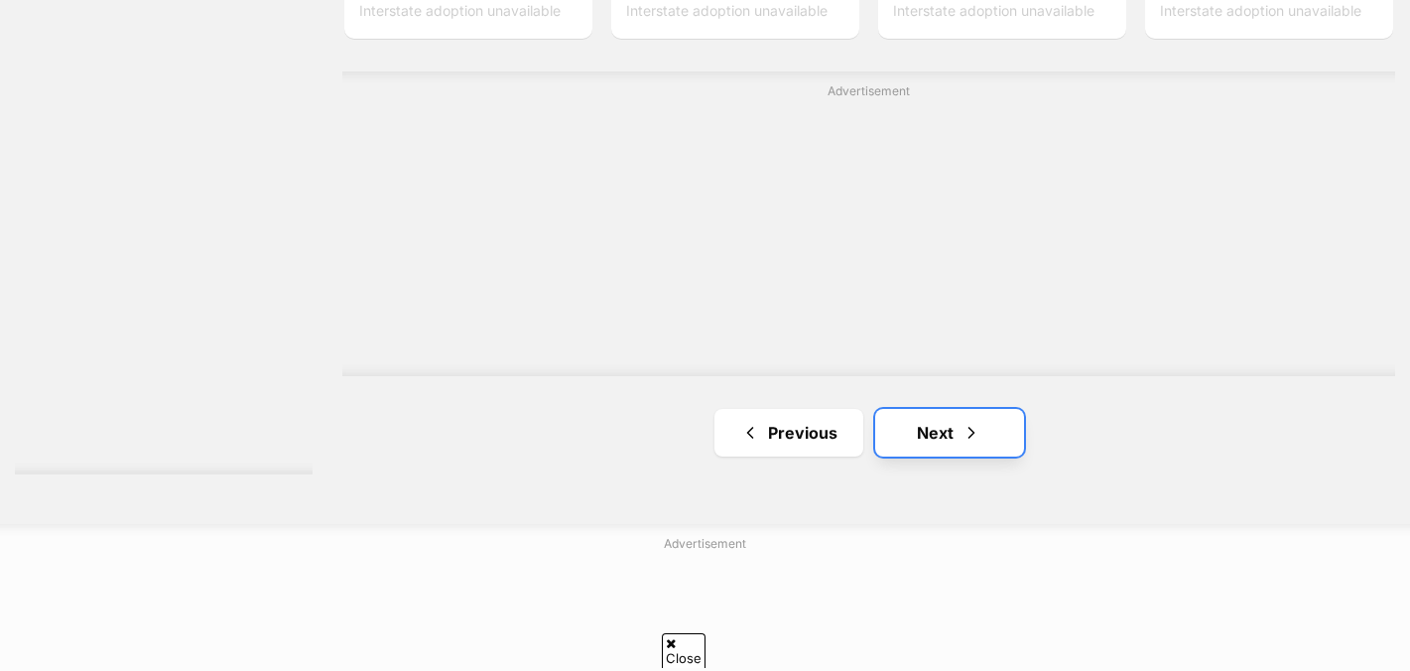
click at [929, 438] on link "Next" at bounding box center [949, 433] width 149 height 48
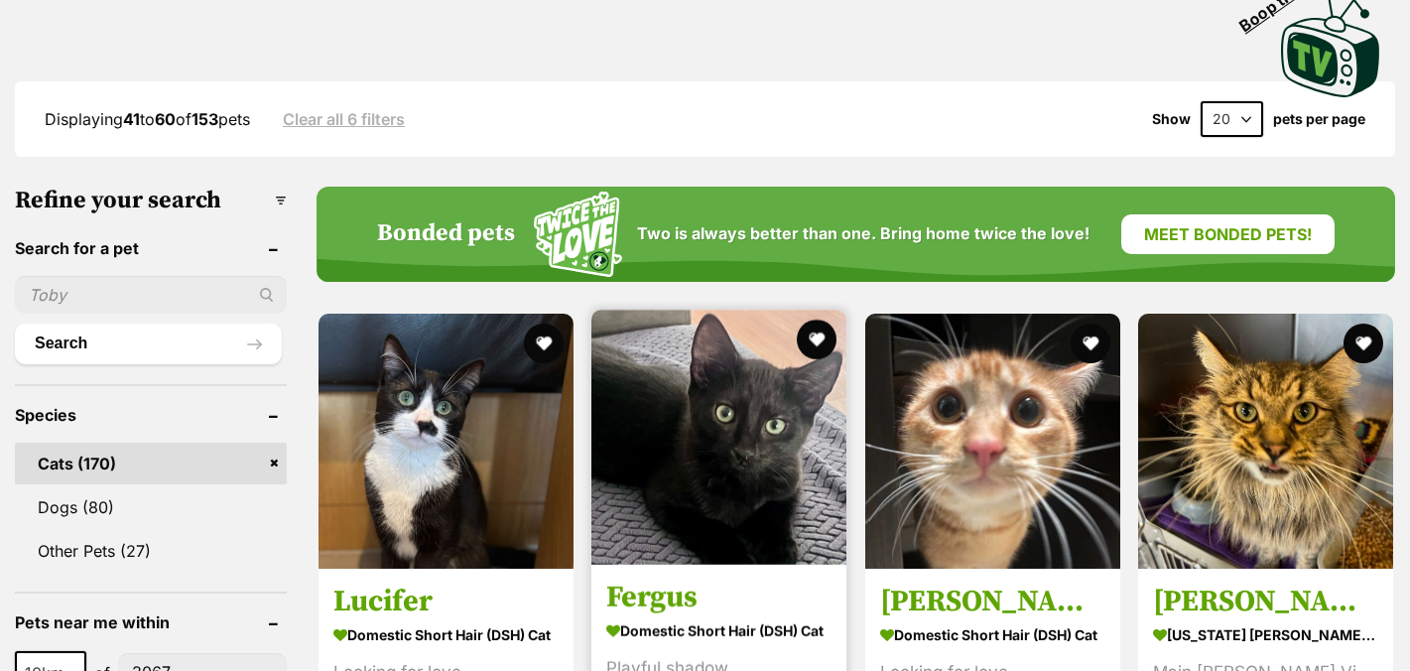
scroll to position [597, 0]
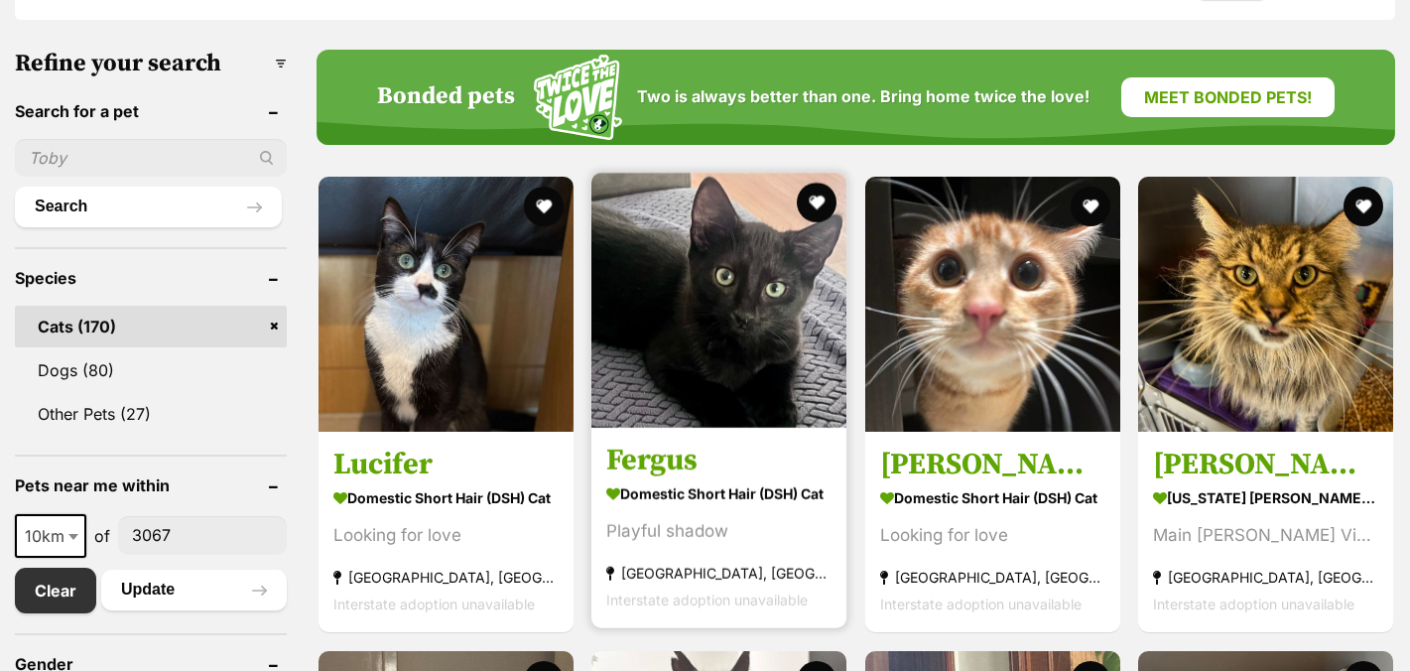
click at [665, 462] on h3 "Fergus" at bounding box center [718, 460] width 225 height 38
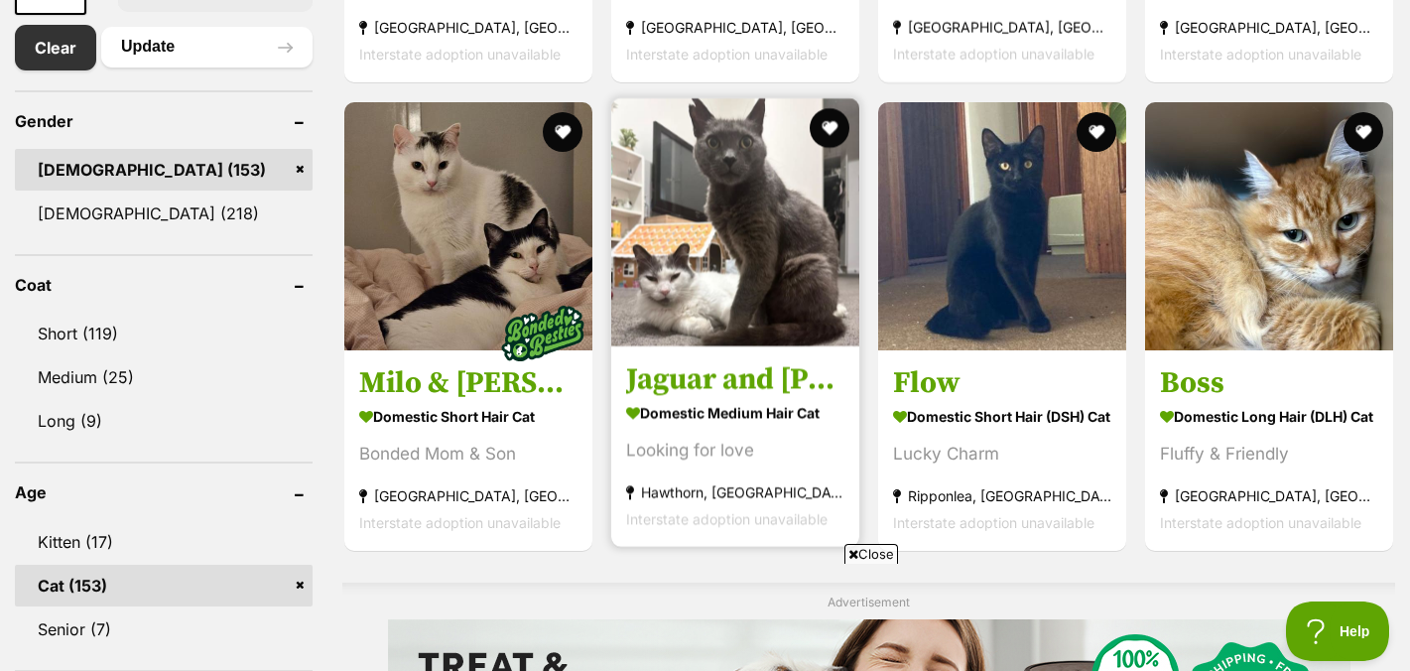
scroll to position [0, 0]
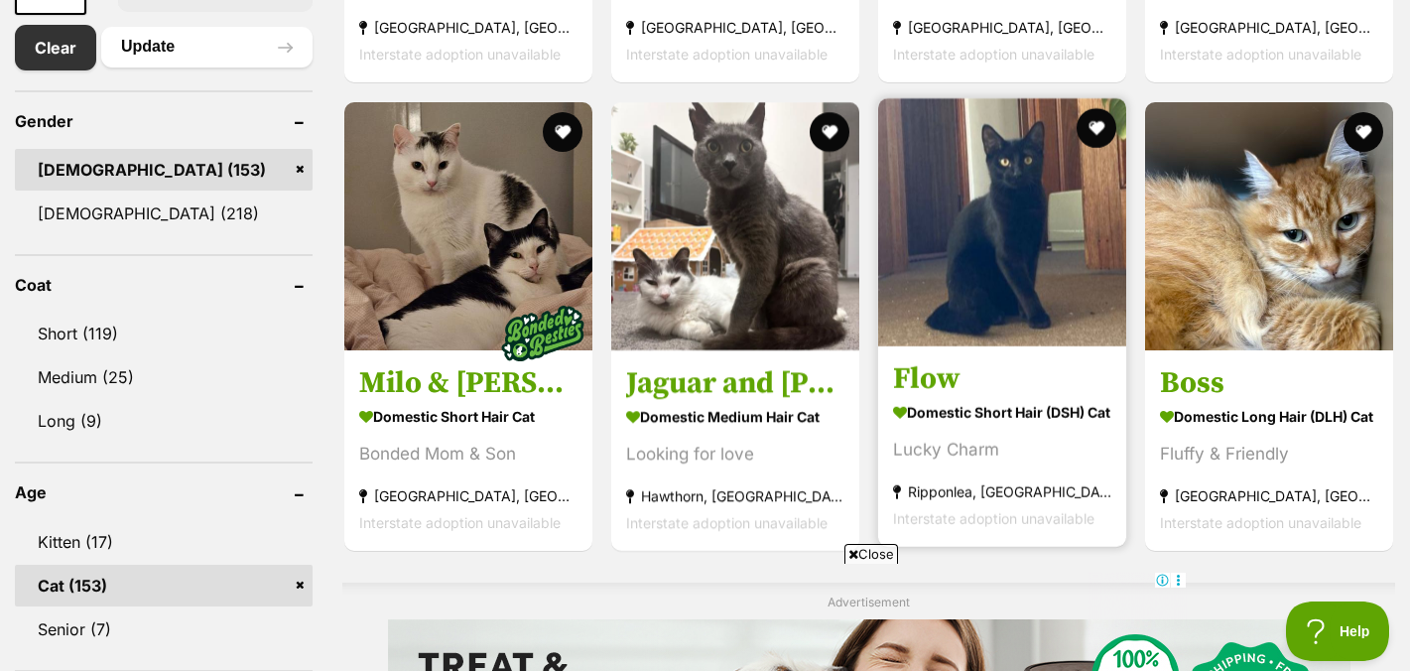
click at [941, 382] on h3 "Flow" at bounding box center [1002, 379] width 218 height 38
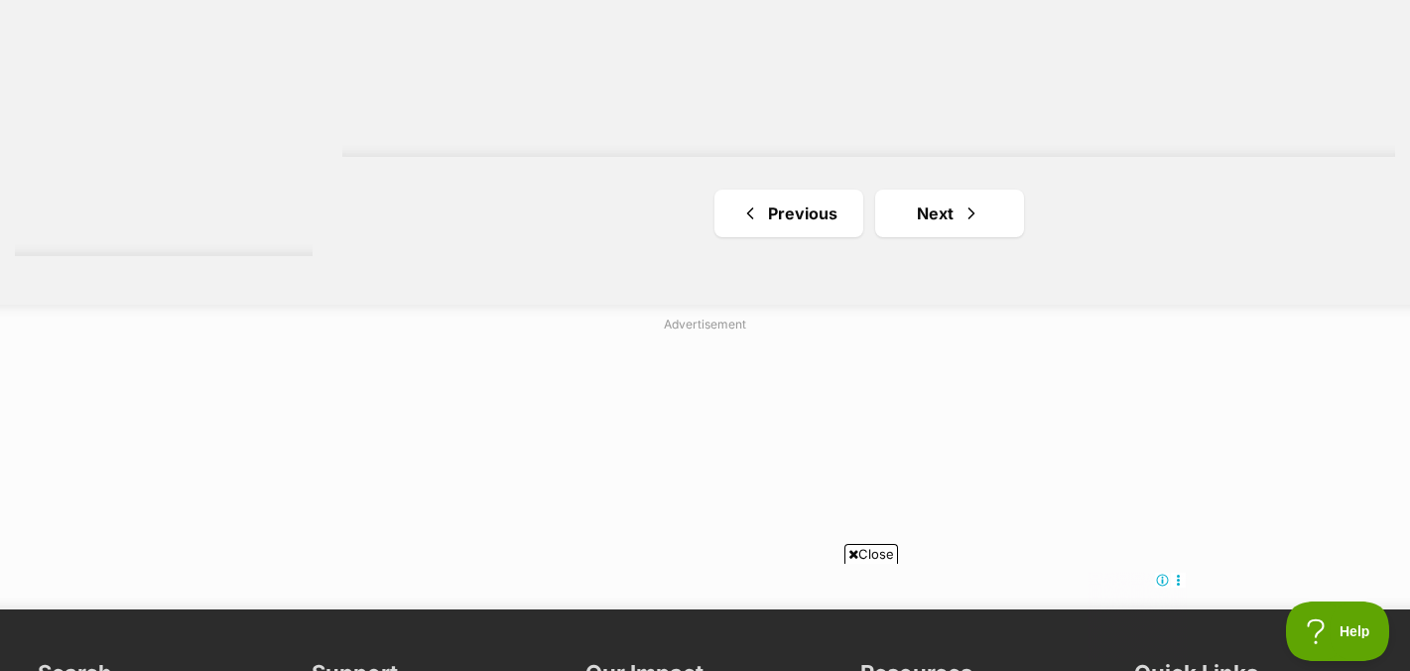
scroll to position [3821, 0]
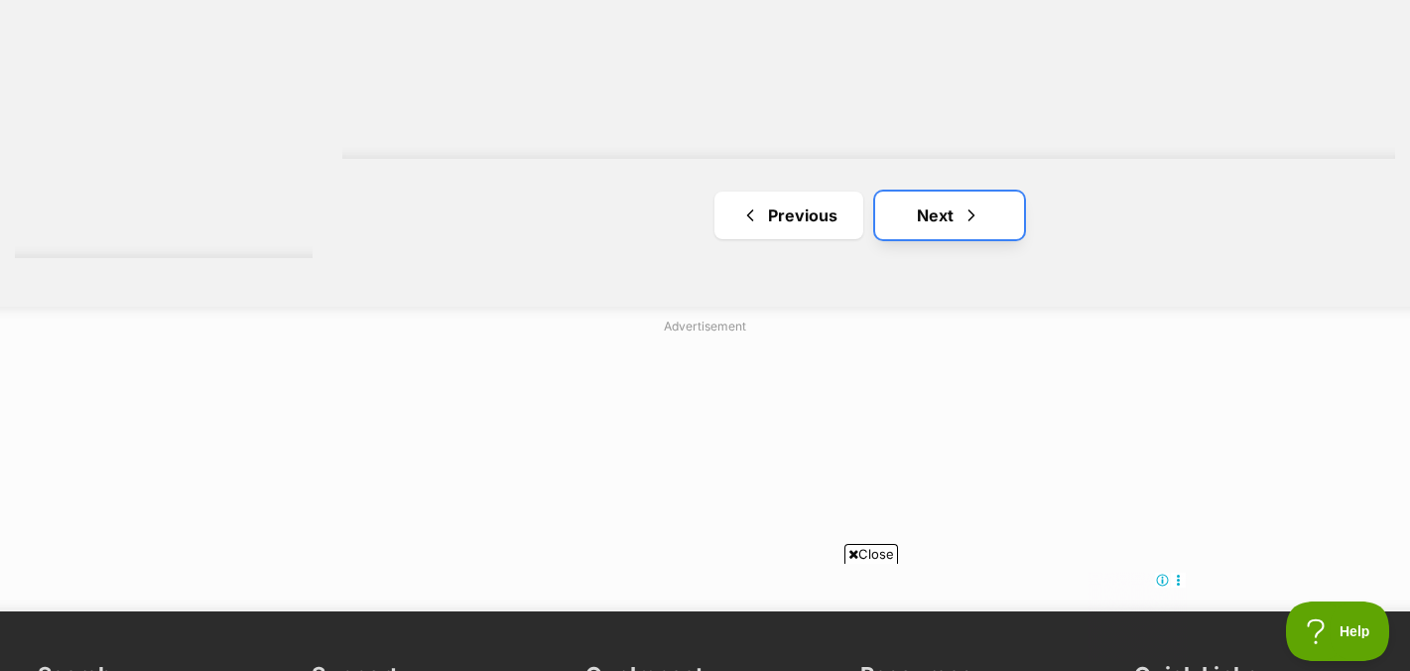
click at [926, 222] on link "Next" at bounding box center [949, 215] width 149 height 48
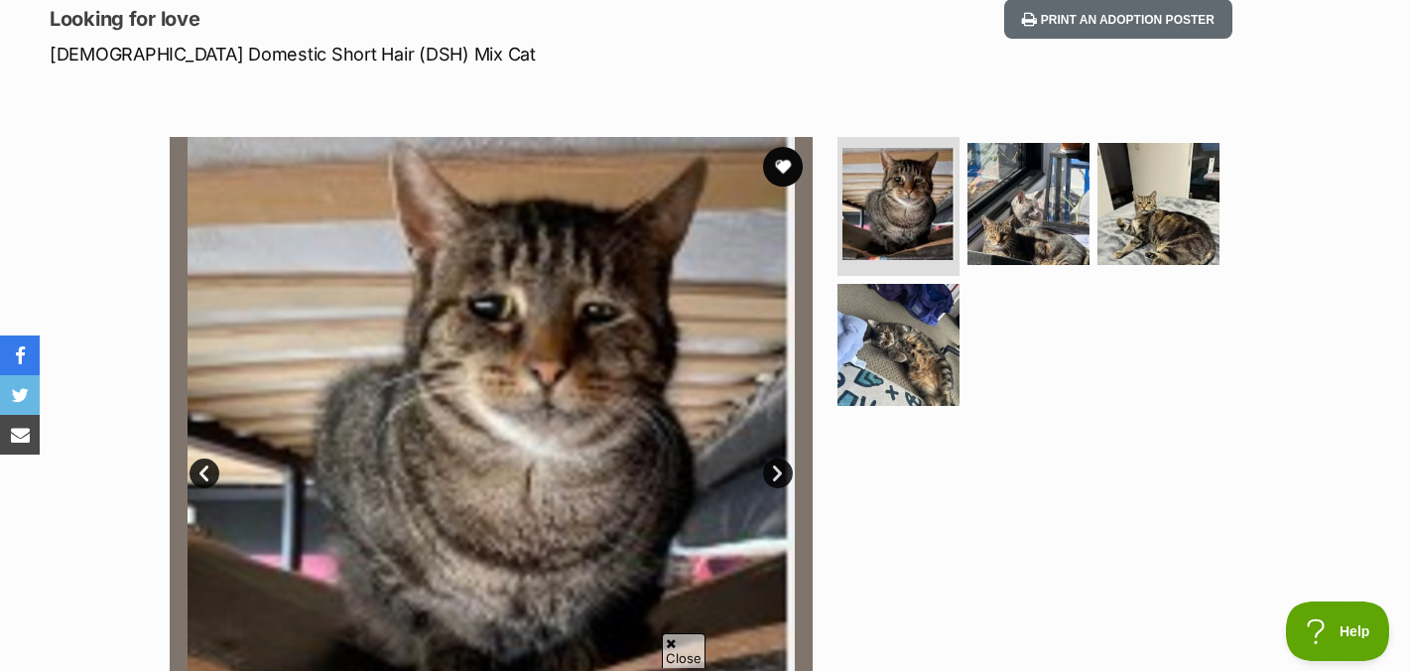
click at [778, 471] on link "Next" at bounding box center [778, 473] width 30 height 30
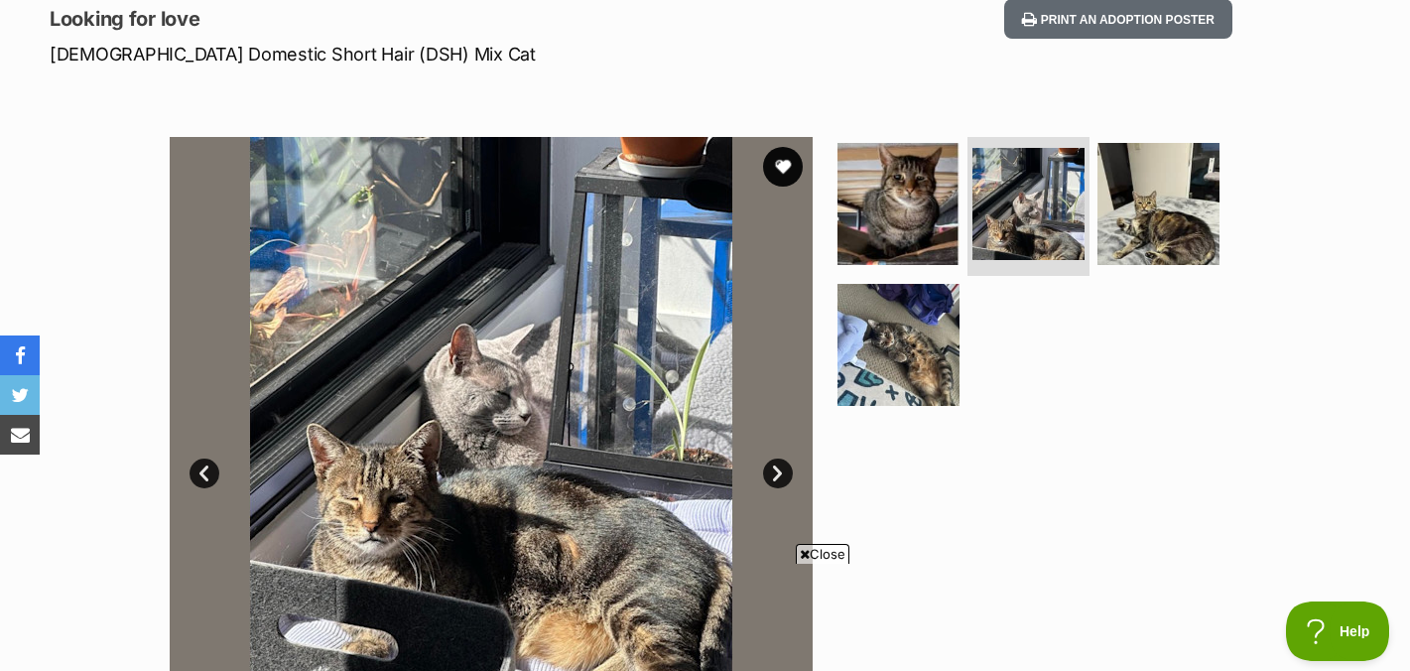
click at [778, 471] on link "Next" at bounding box center [778, 473] width 30 height 30
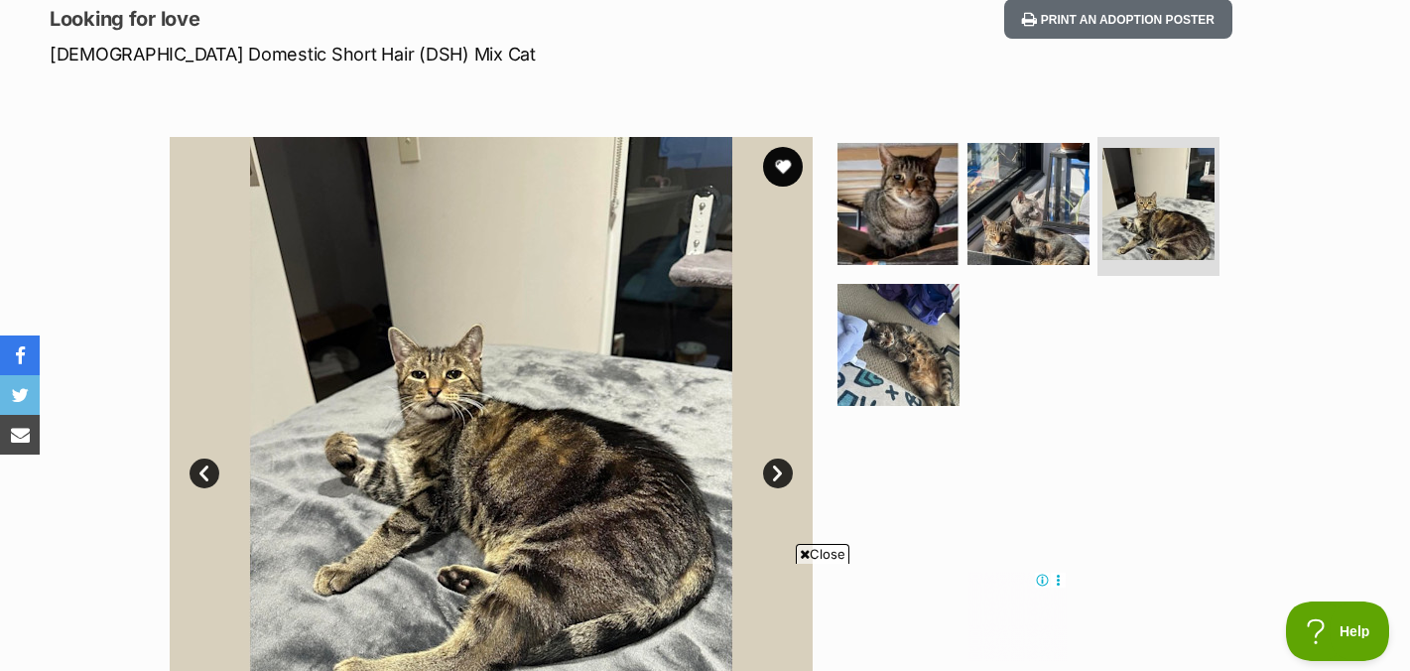
click at [778, 471] on link "Next" at bounding box center [778, 473] width 30 height 30
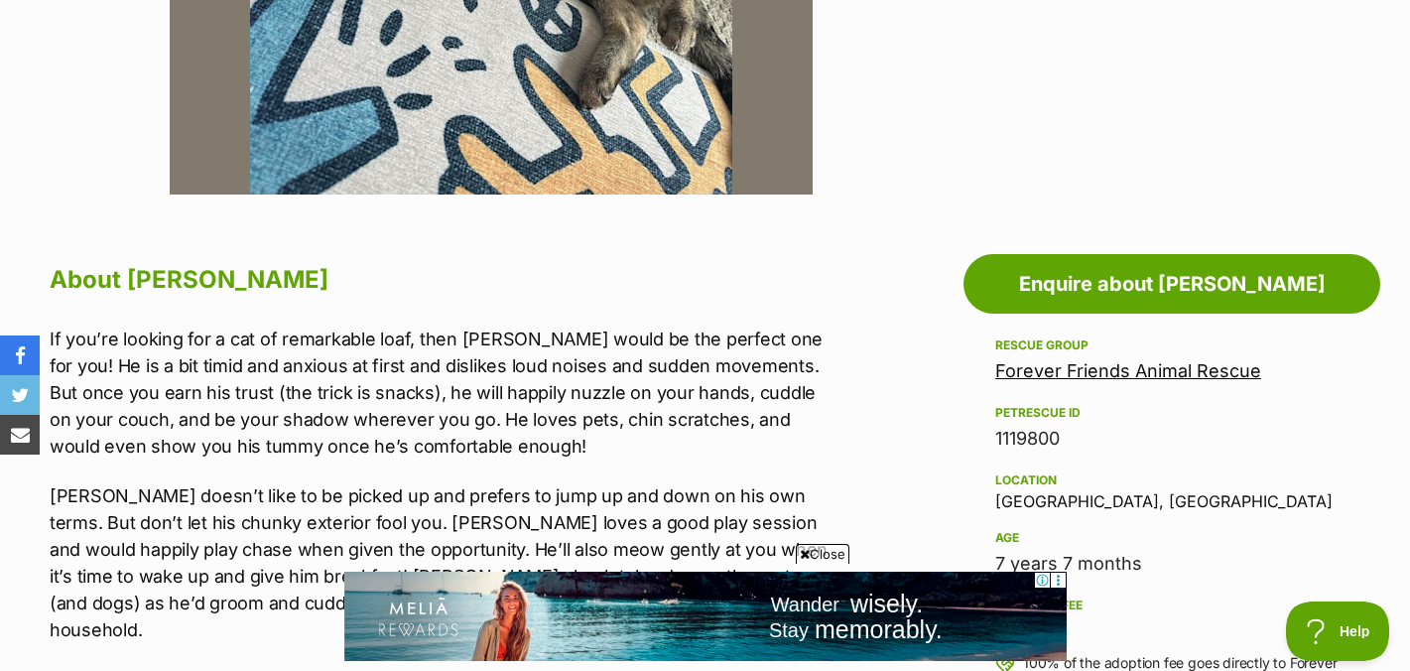
scroll to position [1032, 0]
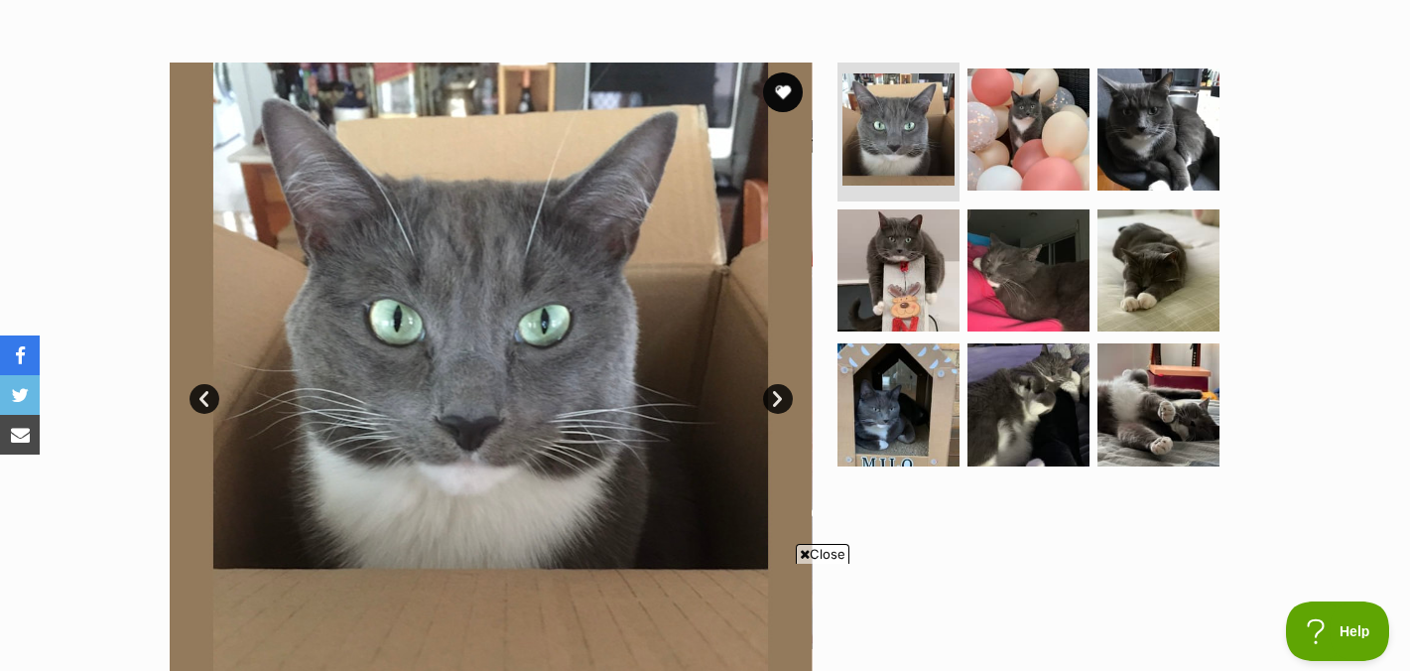
click at [780, 400] on link "Next" at bounding box center [778, 399] width 30 height 30
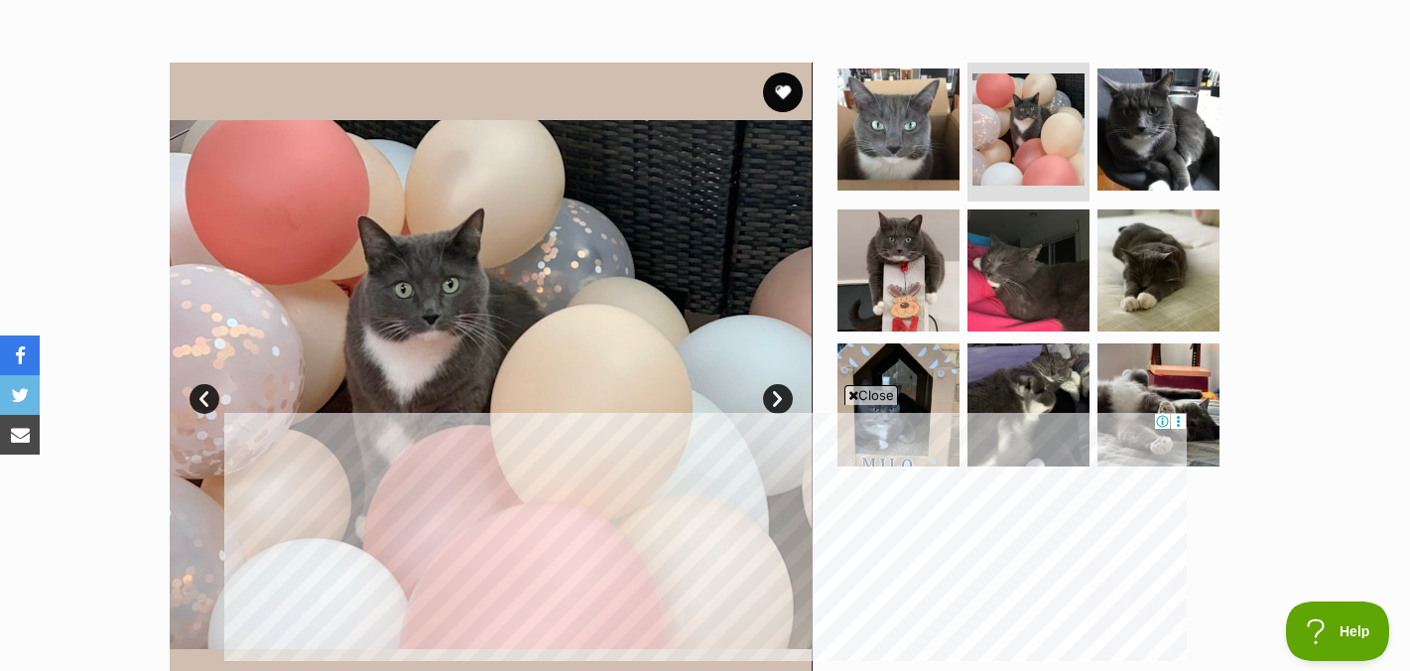
click at [861, 394] on span "Close" at bounding box center [871, 395] width 54 height 20
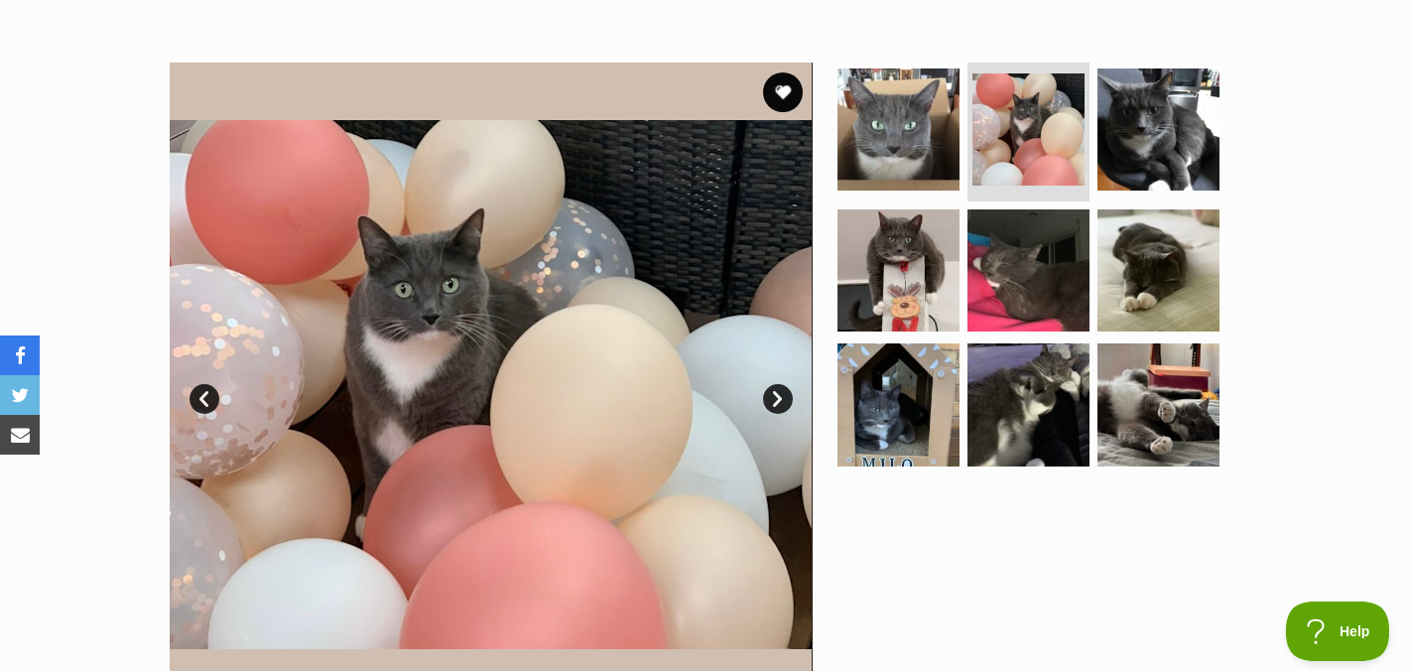
click at [775, 399] on link "Next" at bounding box center [778, 399] width 30 height 30
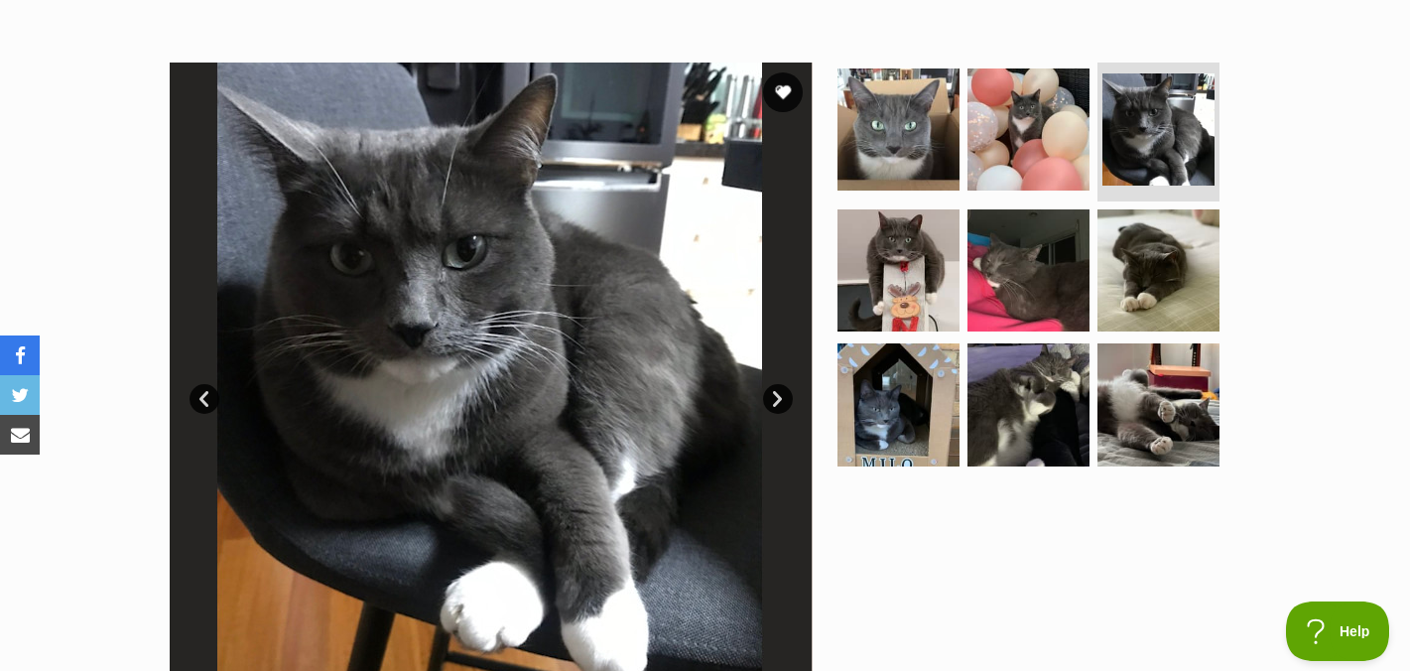
click at [775, 399] on link "Next" at bounding box center [778, 399] width 30 height 30
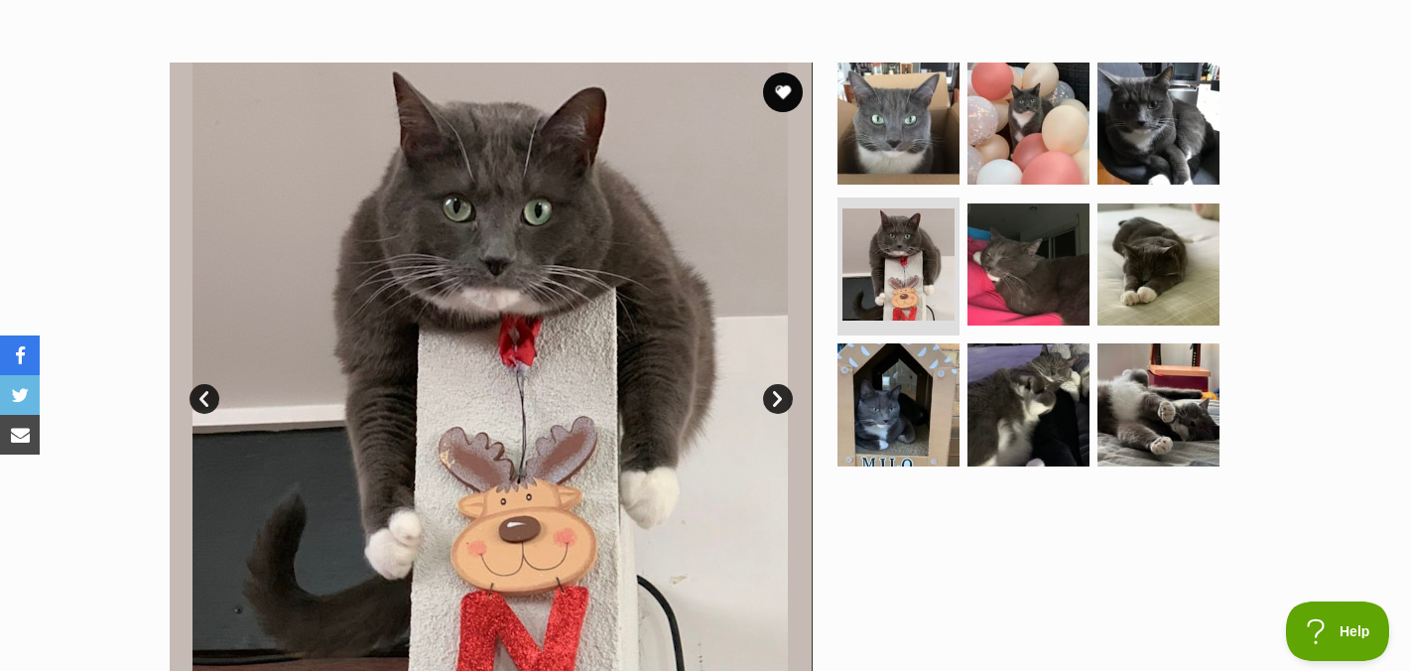
click at [775, 399] on link "Next" at bounding box center [778, 399] width 30 height 30
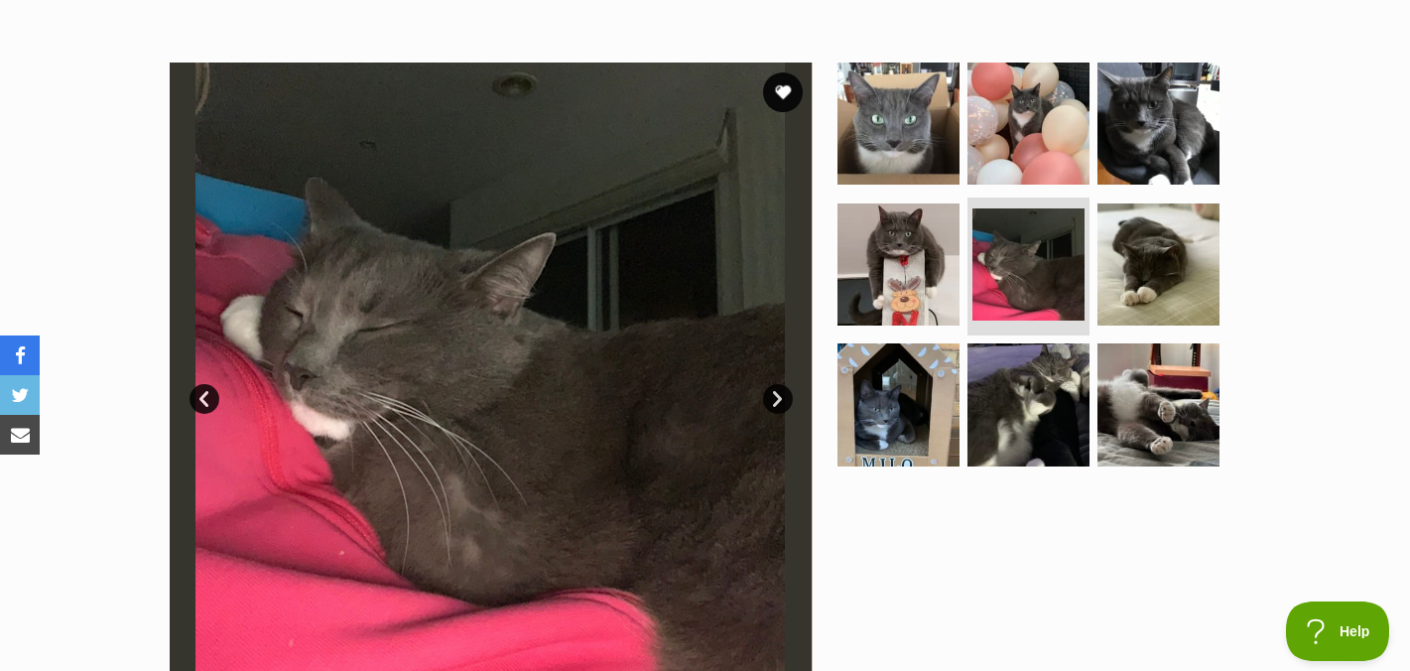
click at [775, 399] on link "Next" at bounding box center [778, 399] width 30 height 30
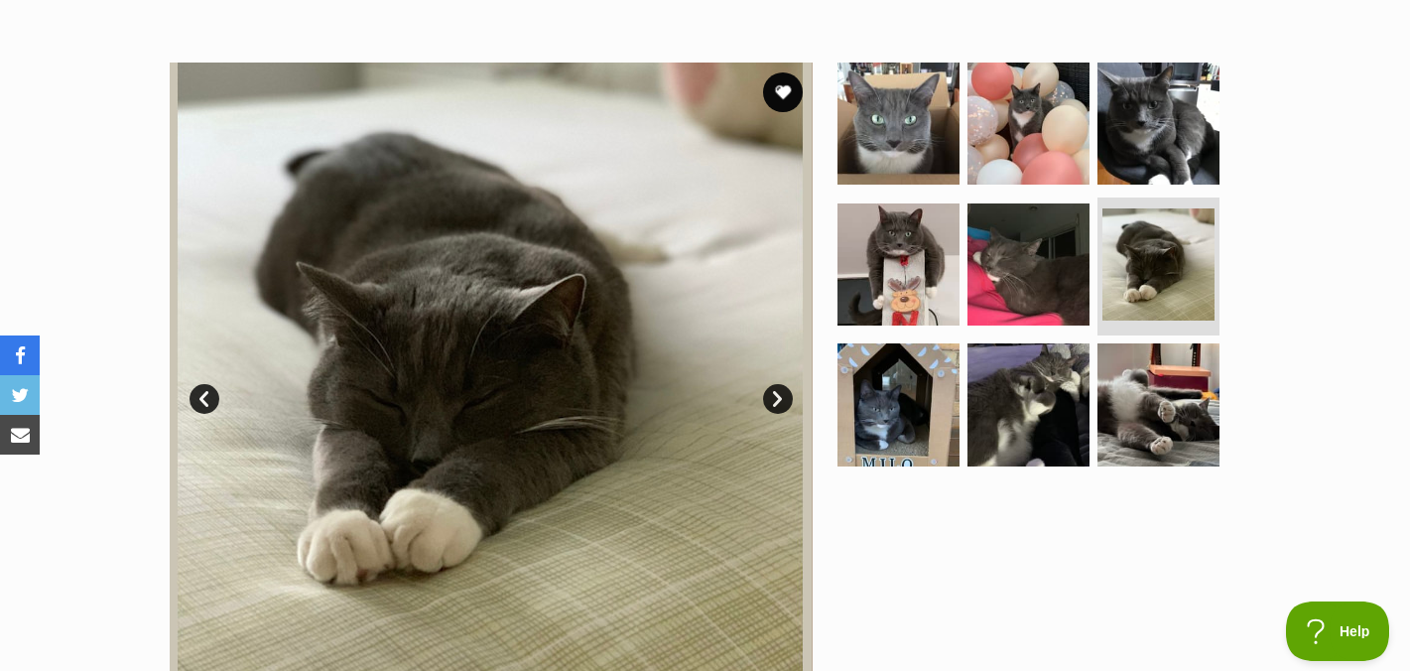
click at [775, 399] on link "Next" at bounding box center [778, 399] width 30 height 30
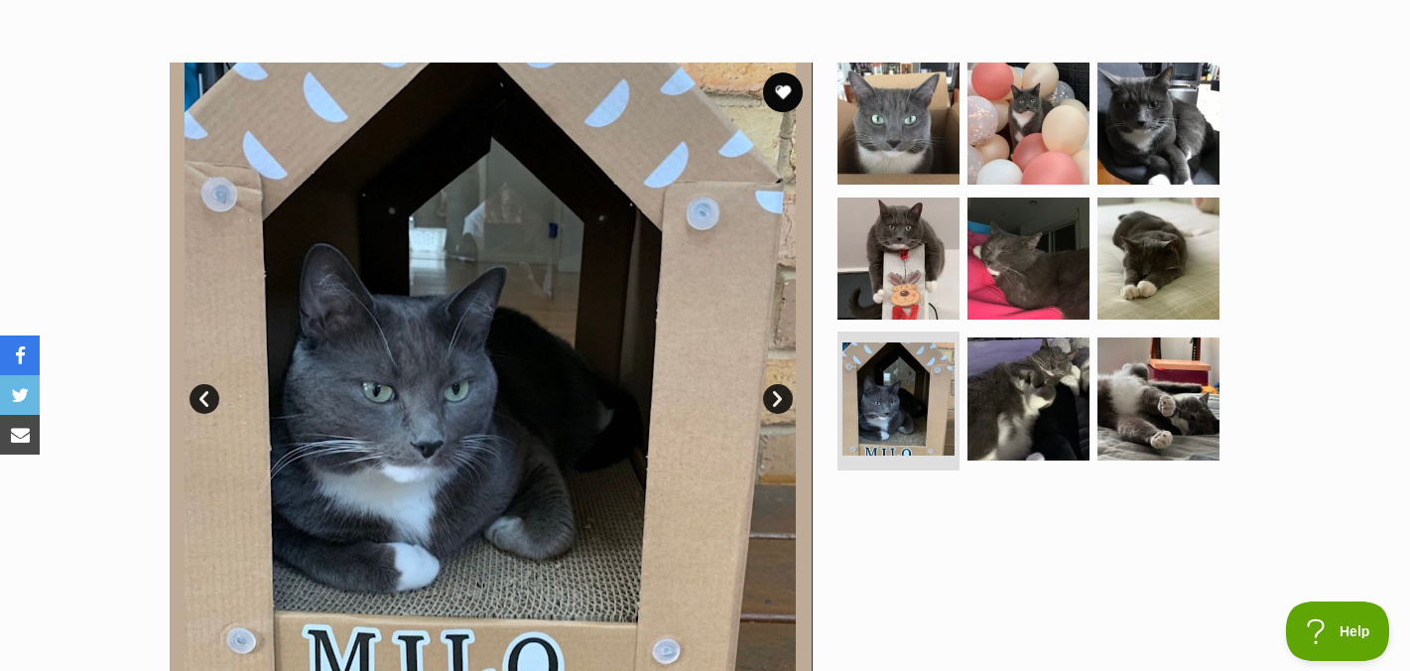
click at [775, 399] on link "Next" at bounding box center [778, 399] width 30 height 30
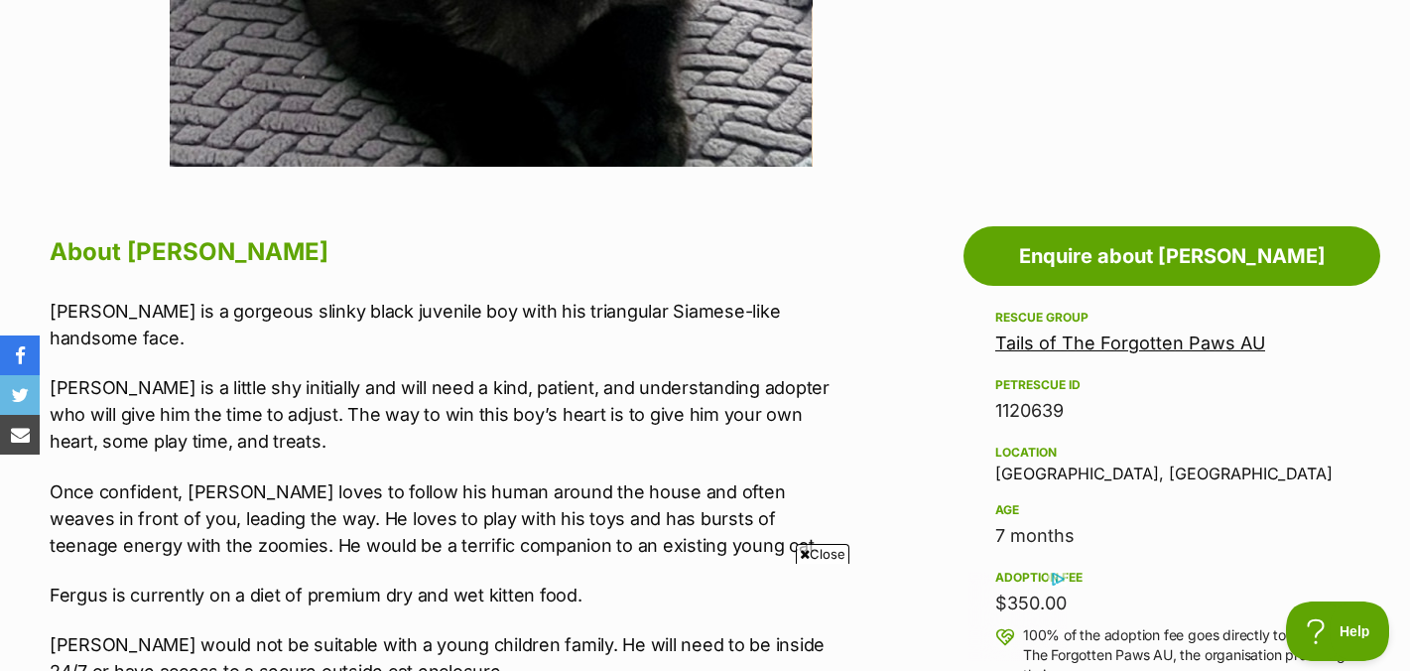
click at [810, 554] on span "Close" at bounding box center [823, 554] width 54 height 20
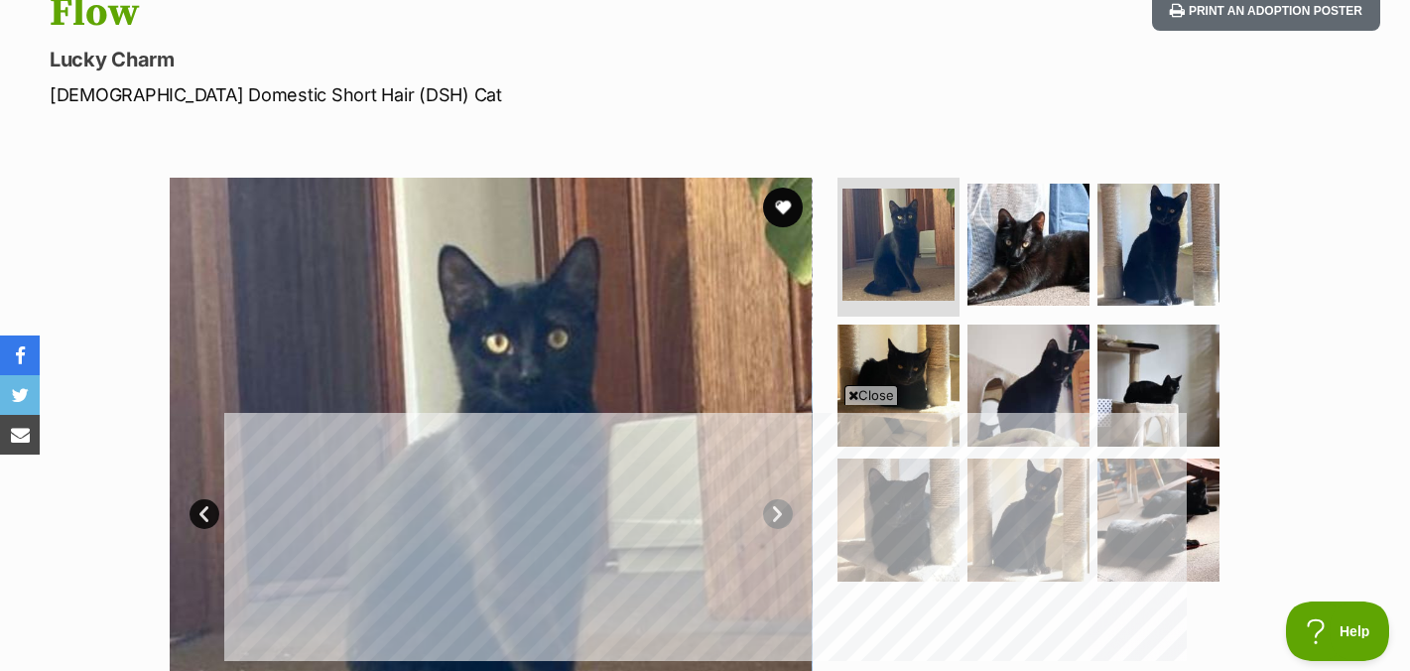
scroll to position [237, 0]
